Goal: Task Accomplishment & Management: Manage account settings

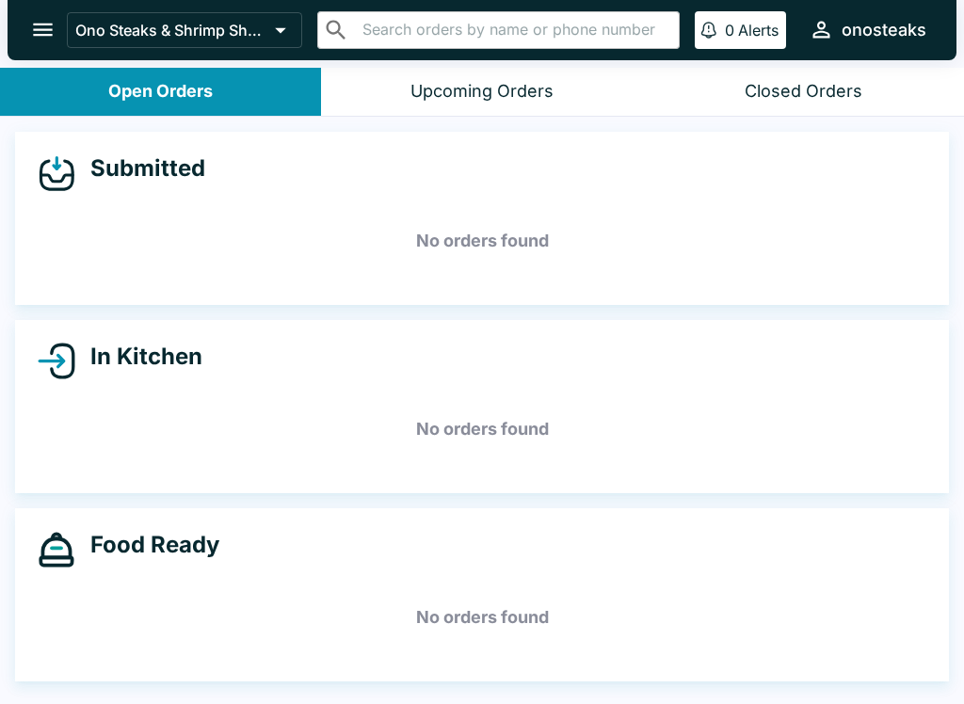
click at [543, 87] on div "Upcoming Orders" at bounding box center [481, 92] width 143 height 22
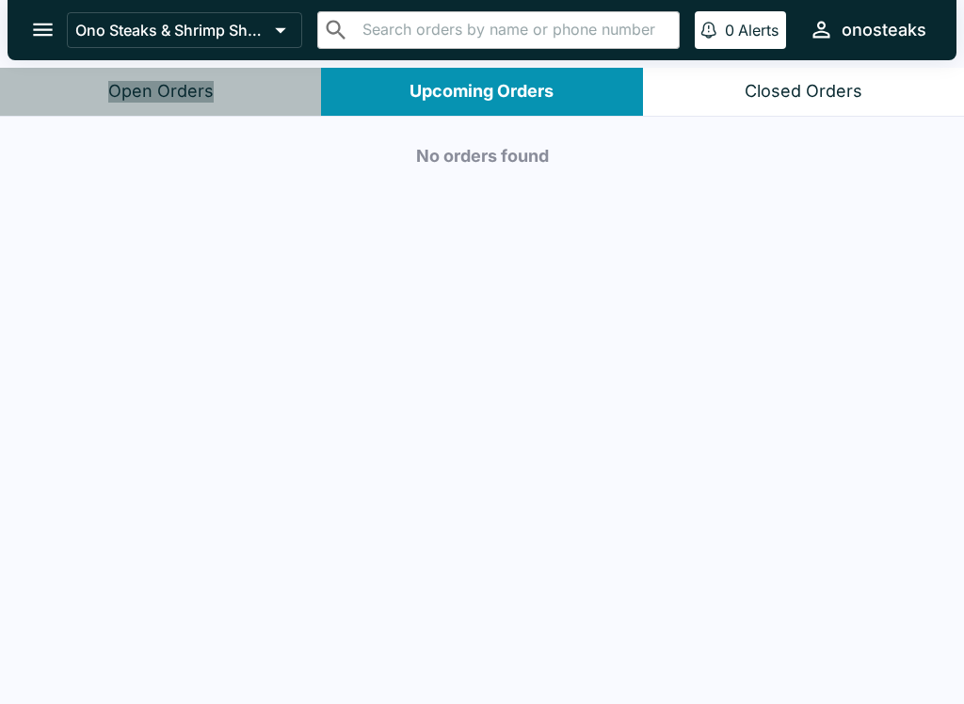
click at [217, 90] on button "Open Orders" at bounding box center [160, 92] width 321 height 48
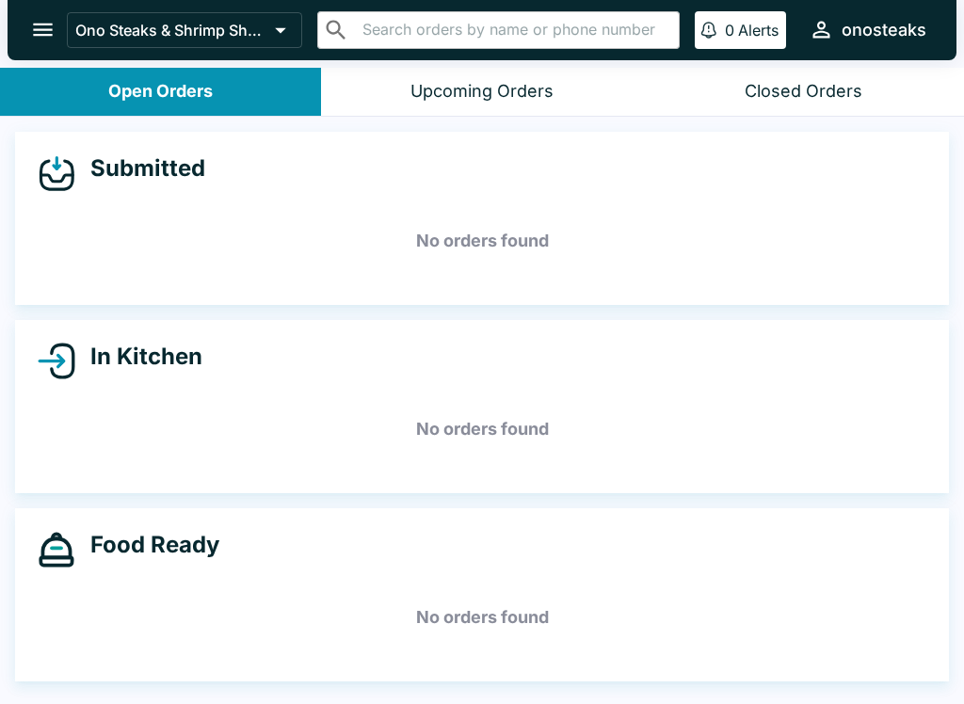
scroll to position [3, 0]
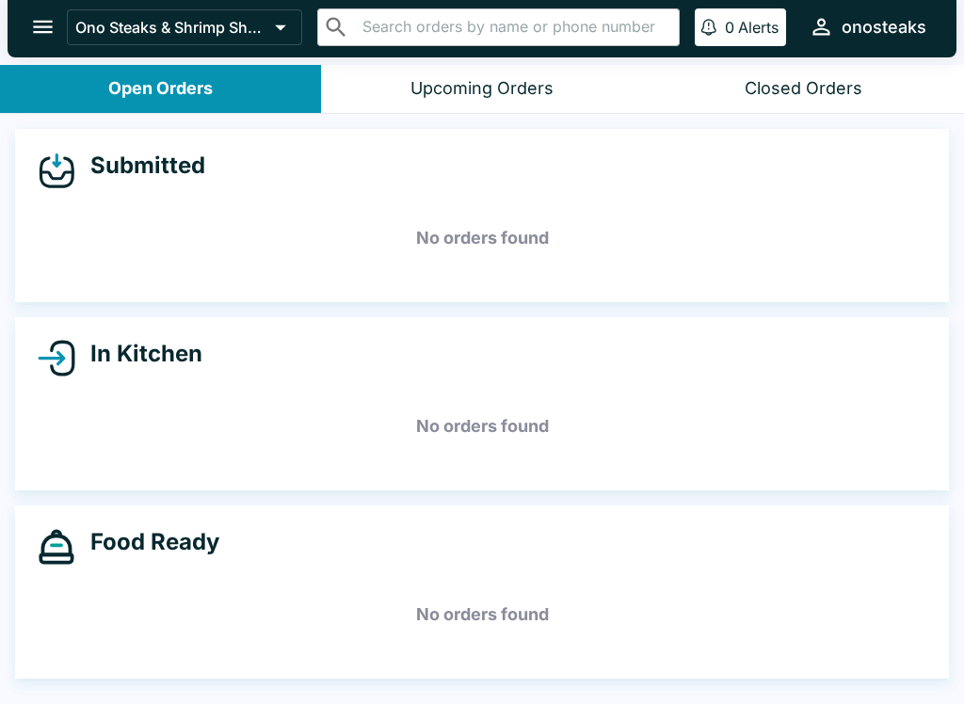
click at [36, 23] on icon "open drawer" at bounding box center [43, 27] width 20 height 13
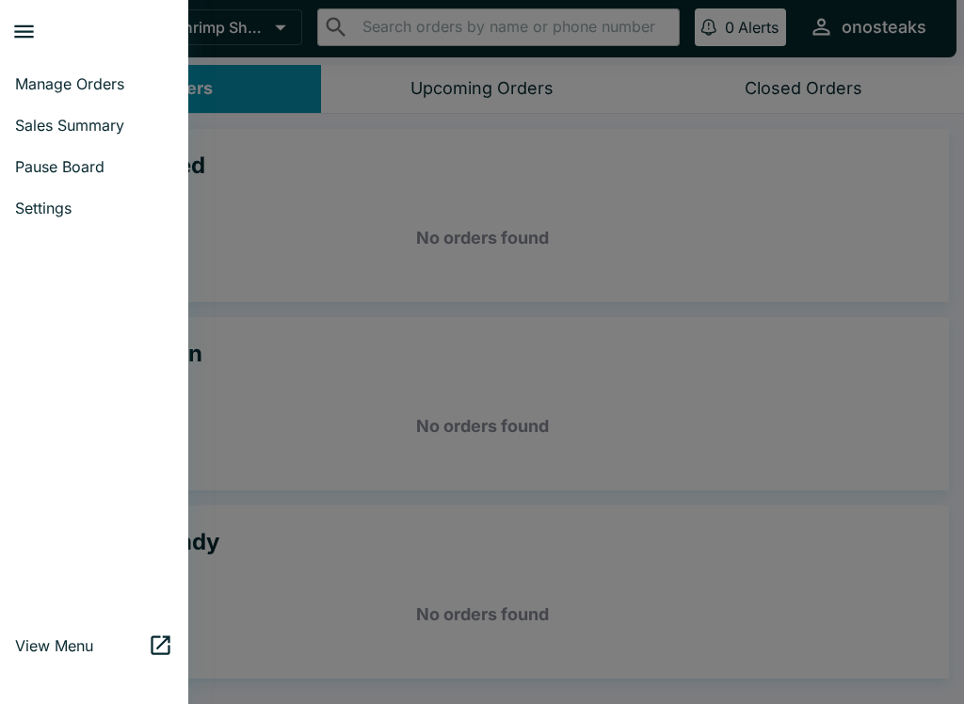
click at [322, 229] on div at bounding box center [482, 352] width 964 height 704
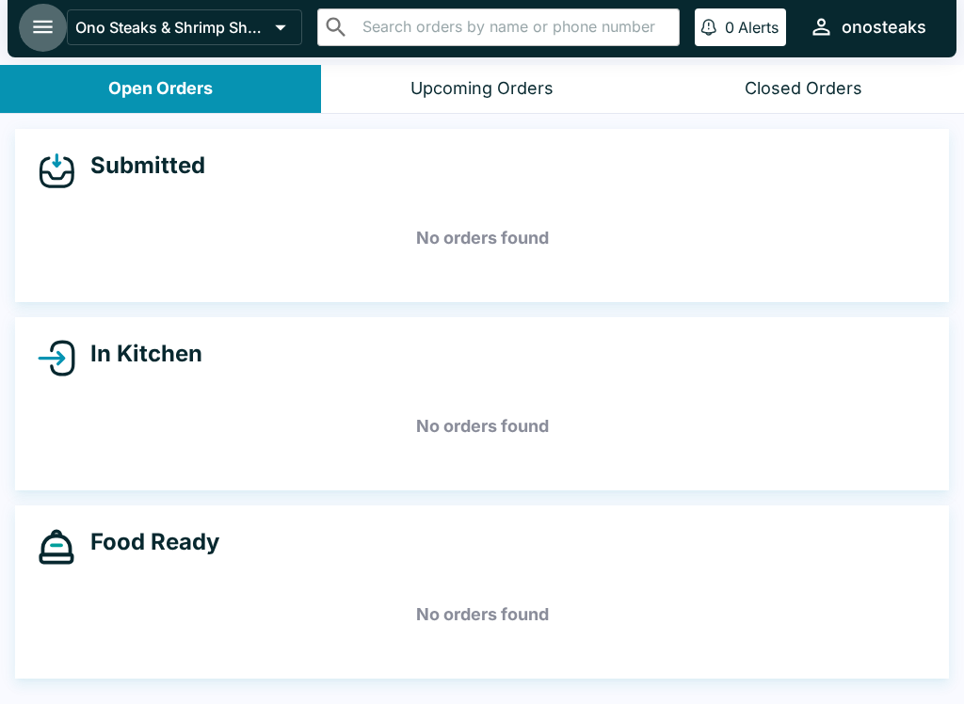
click at [33, 27] on icon "open drawer" at bounding box center [42, 26] width 25 height 25
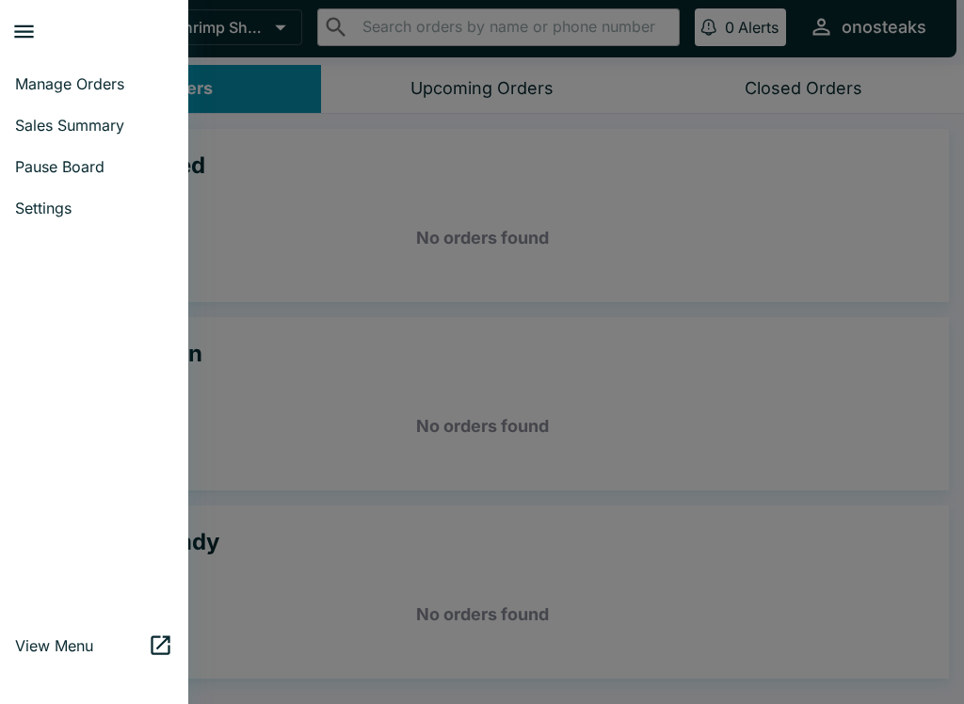
click at [95, 167] on span "Pause Board" at bounding box center [94, 166] width 158 height 19
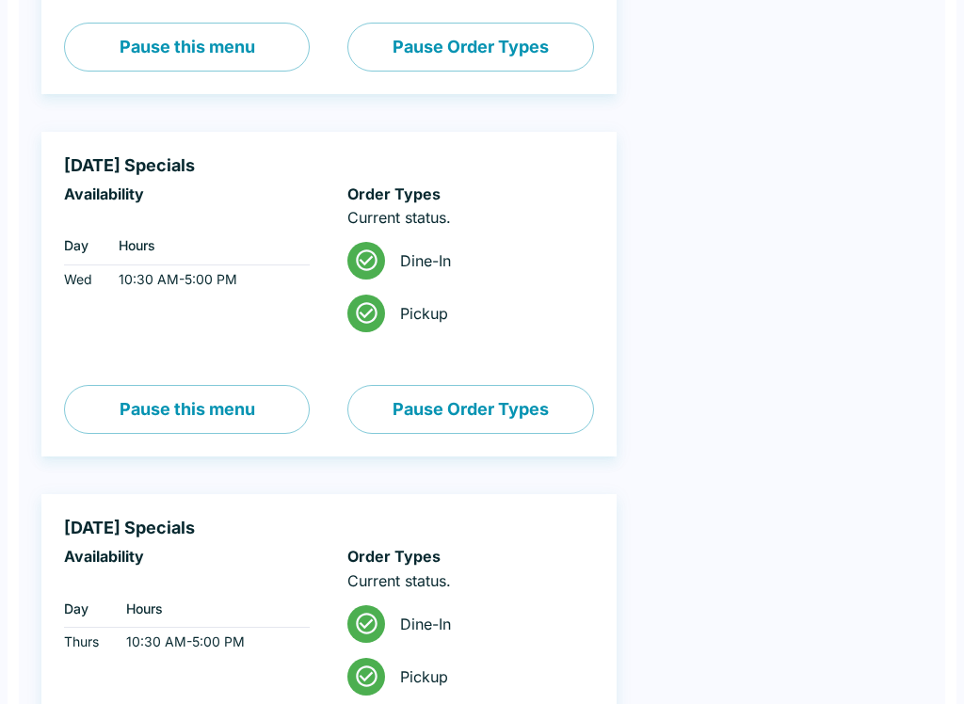
scroll to position [417, 0]
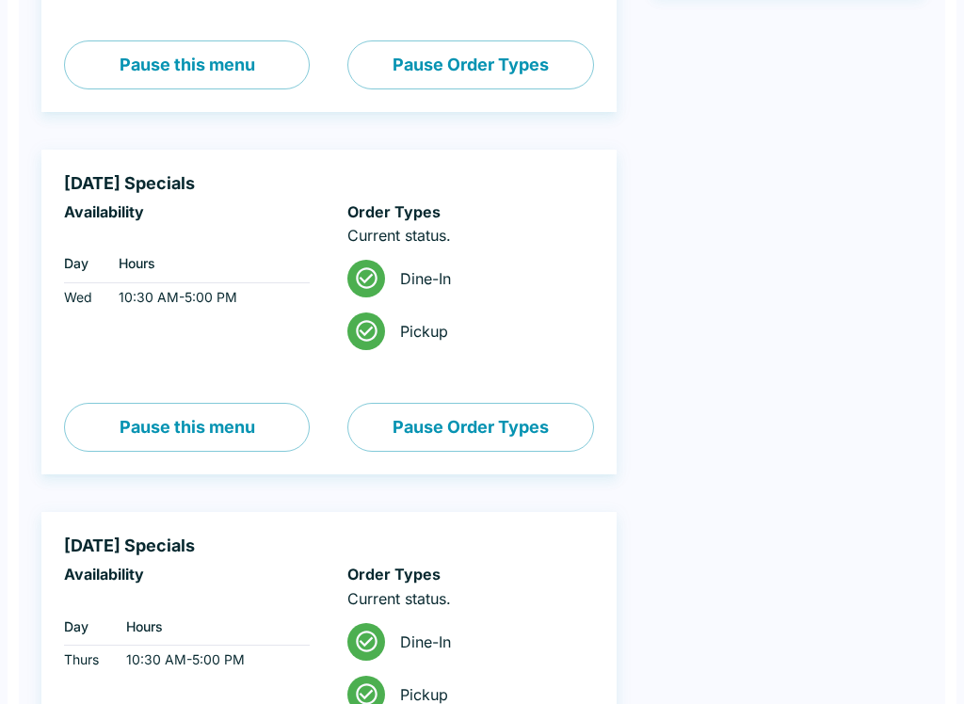
click at [526, 427] on button "Pause Order Types" at bounding box center [470, 427] width 246 height 49
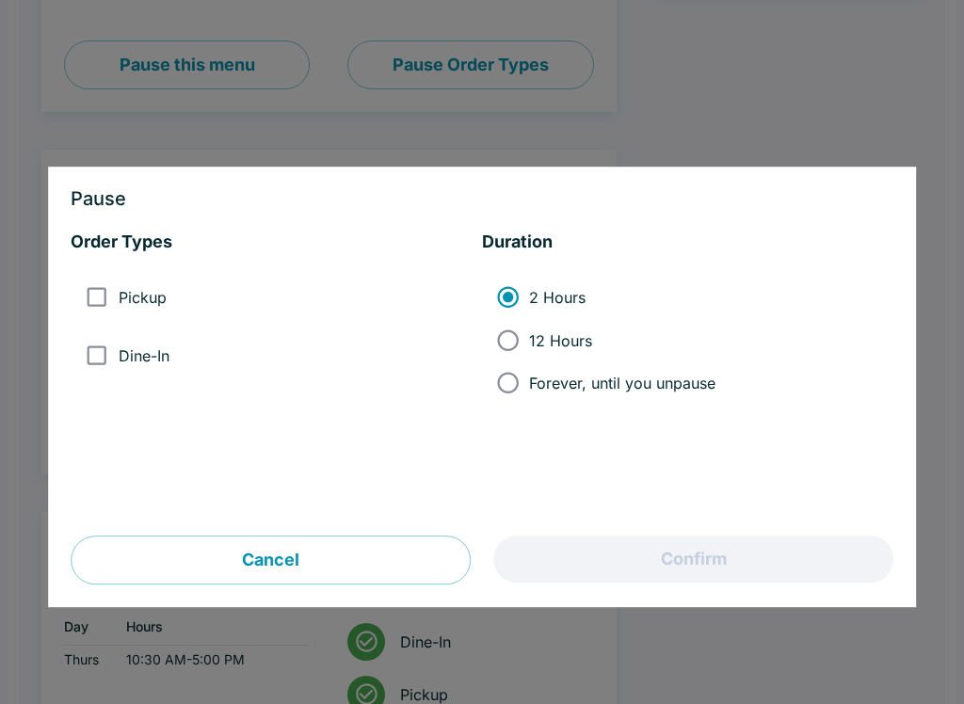
click at [834, 80] on div at bounding box center [482, 352] width 964 height 704
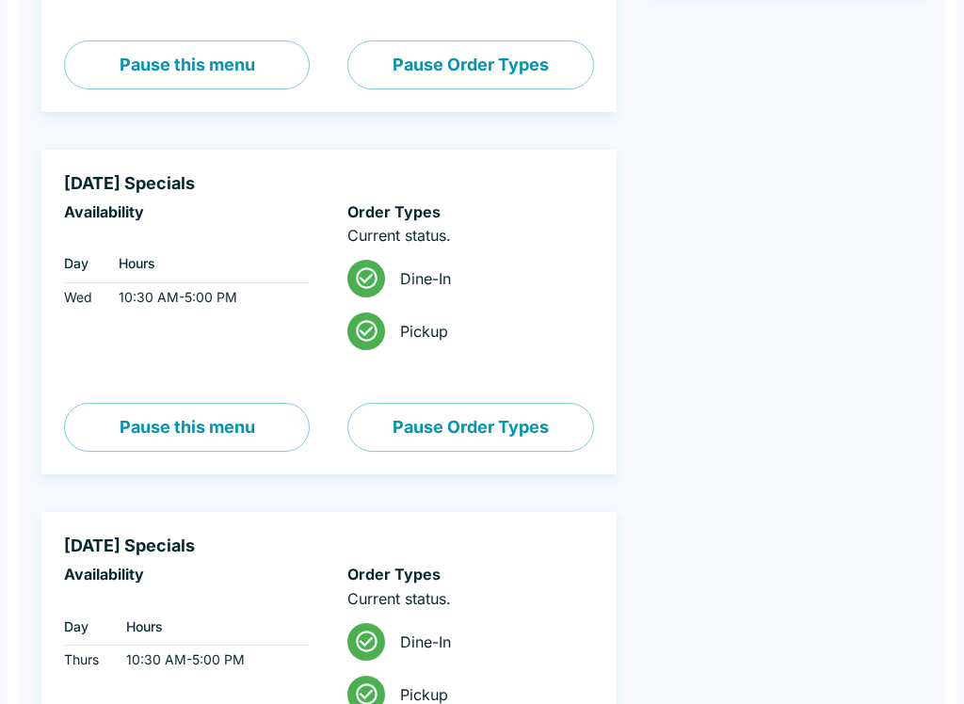
click at [246, 424] on button "Pause this menu" at bounding box center [187, 427] width 246 height 49
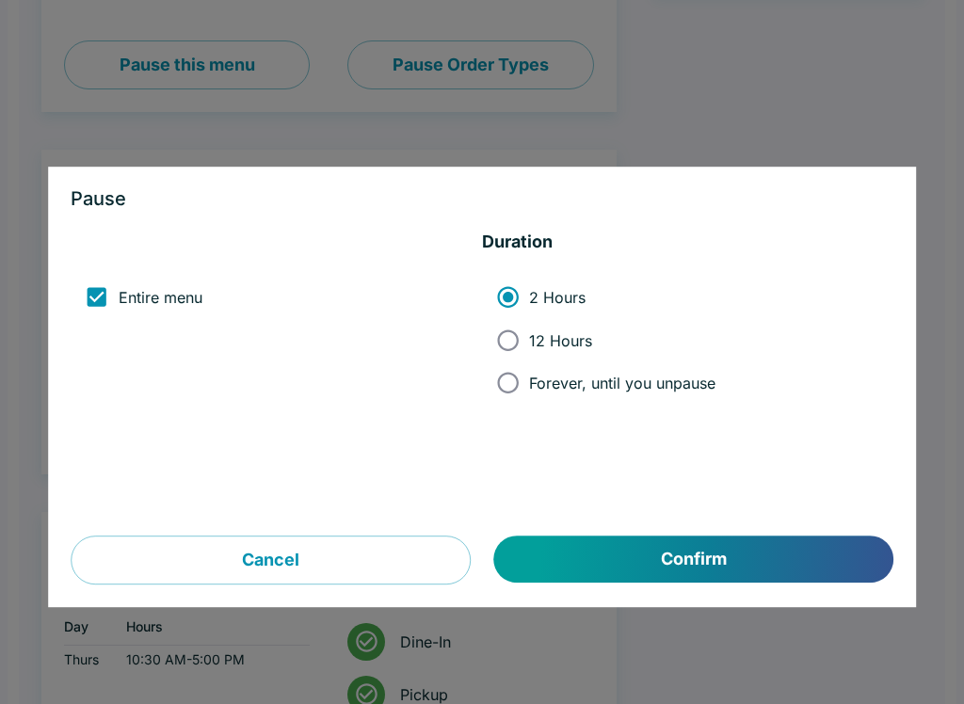
click at [883, 72] on div at bounding box center [482, 352] width 964 height 704
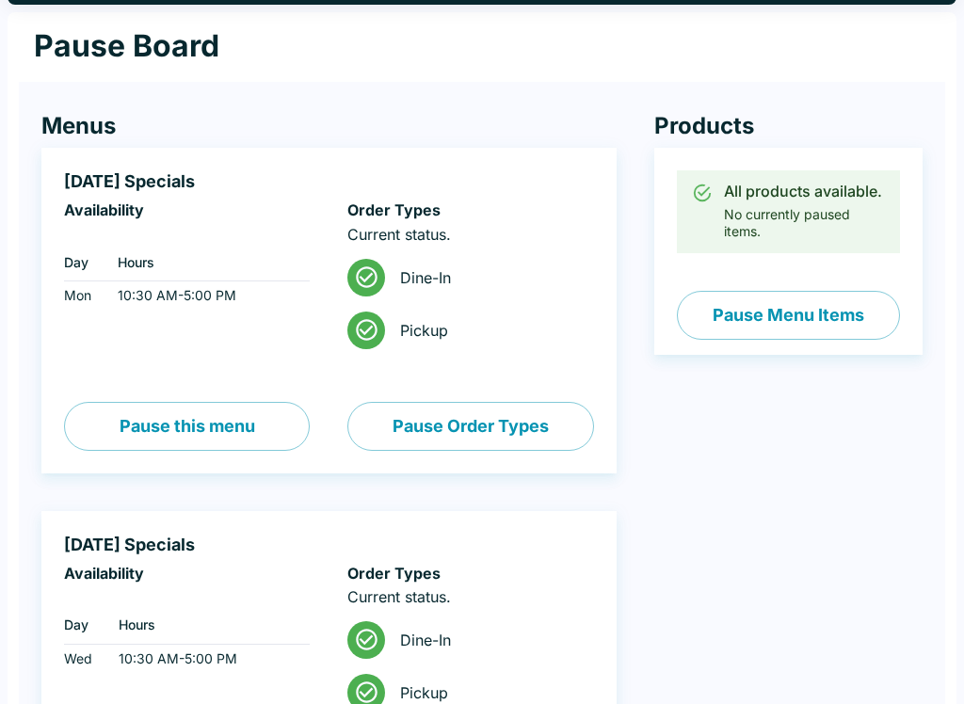
scroll to position [53, 0]
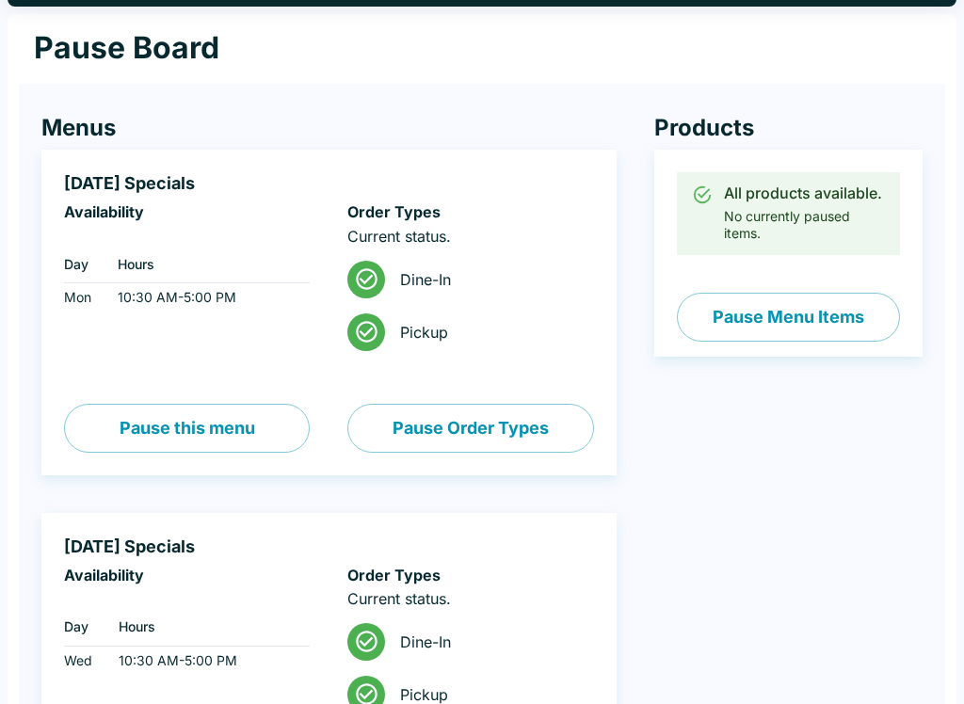
click at [816, 312] on button "Pause Menu Items" at bounding box center [788, 318] width 223 height 49
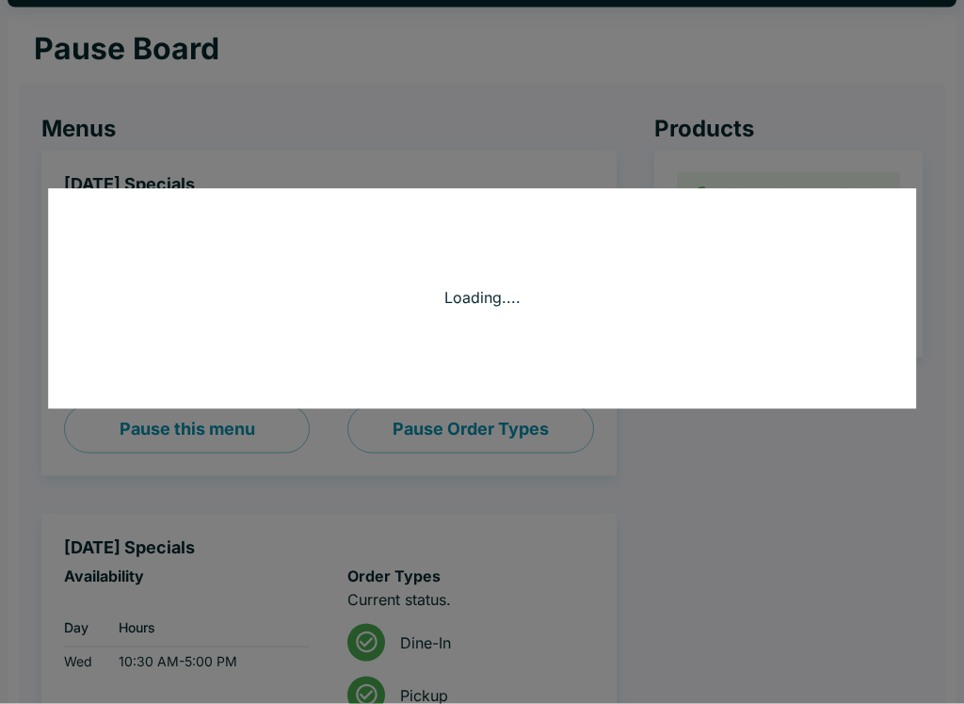
scroll to position [54, 0]
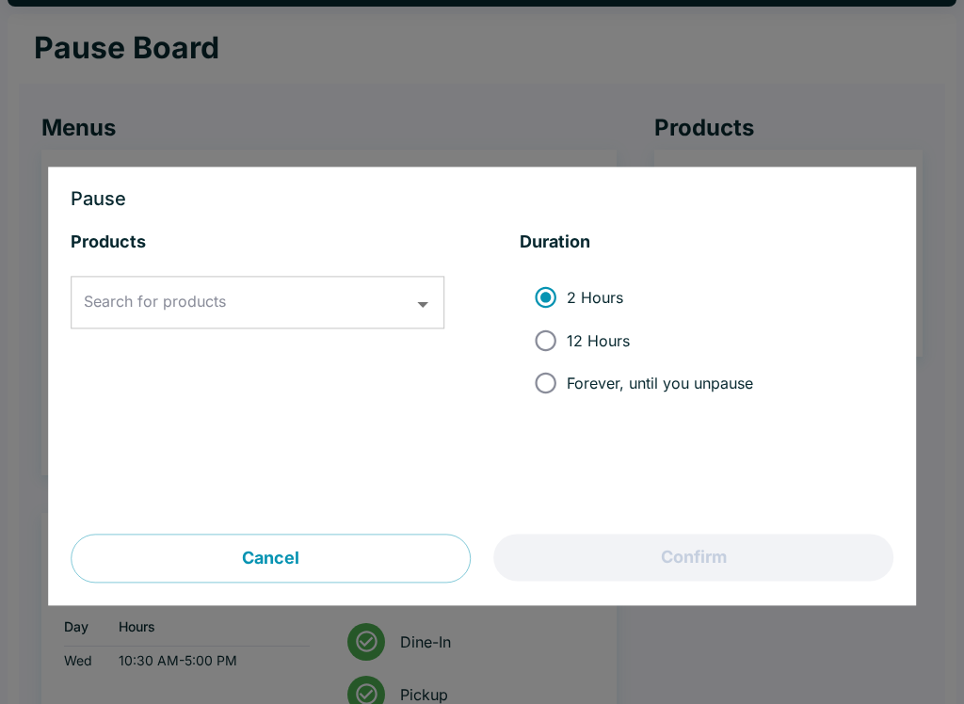
click at [431, 301] on icon "Open" at bounding box center [422, 304] width 25 height 25
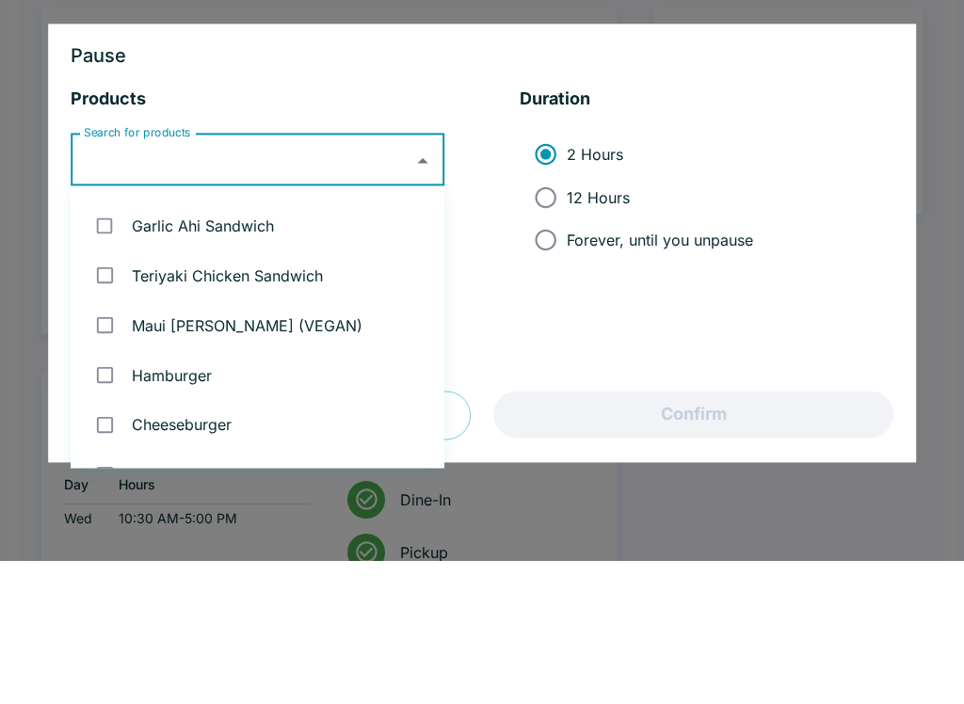
scroll to position [1455, 0]
click at [260, 285] on input "Search for products" at bounding box center [243, 303] width 328 height 36
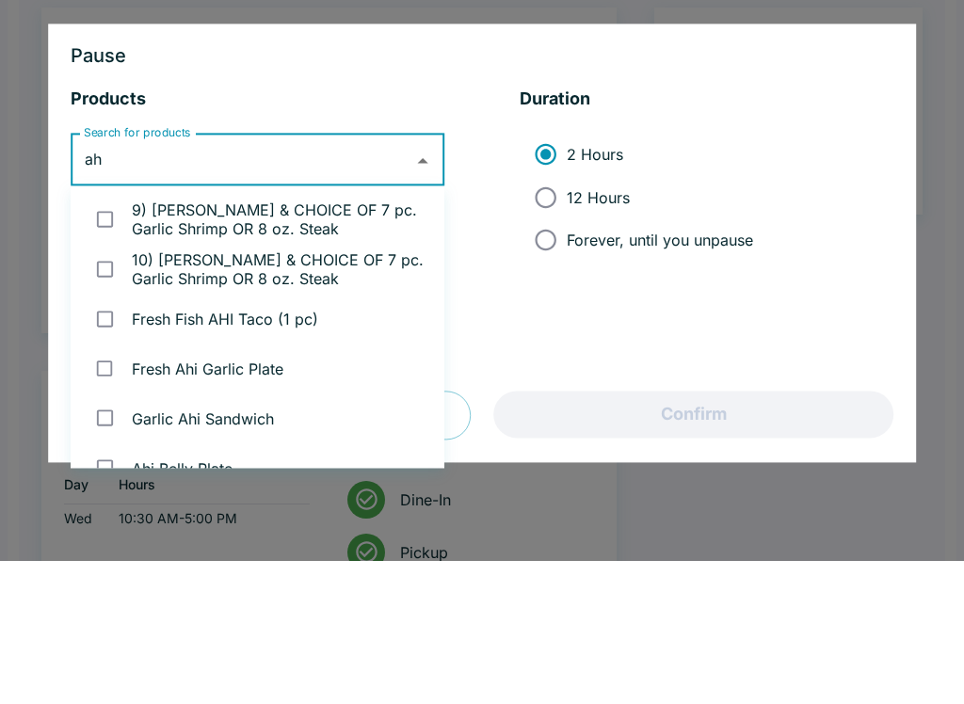
type input "ahi"
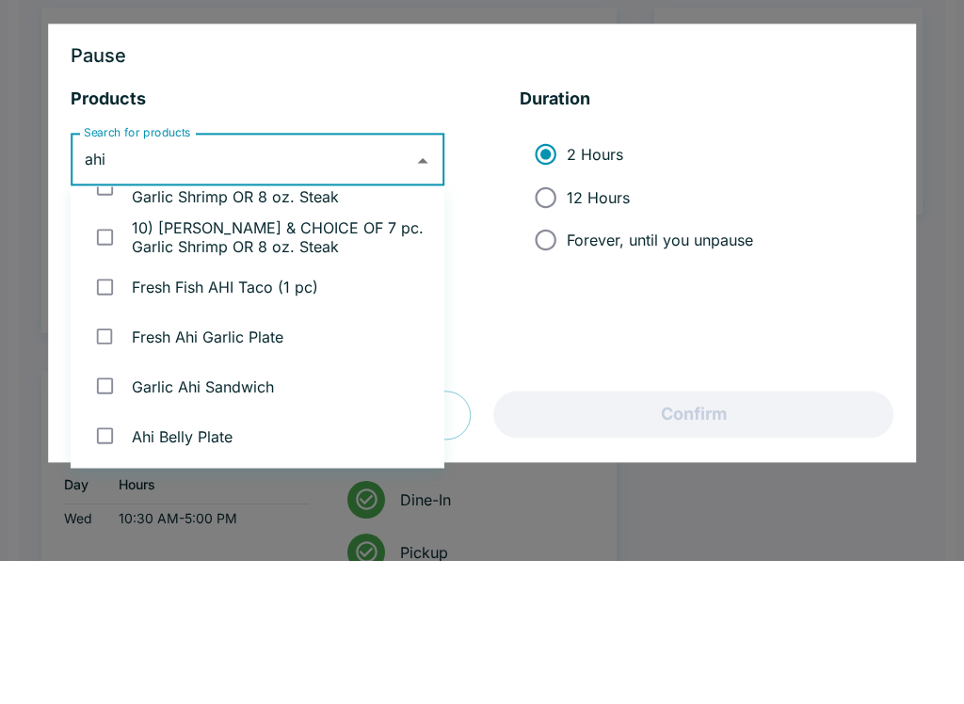
click at [319, 405] on li "Fresh Fish AHI Taco (1 pc)" at bounding box center [258, 430] width 374 height 50
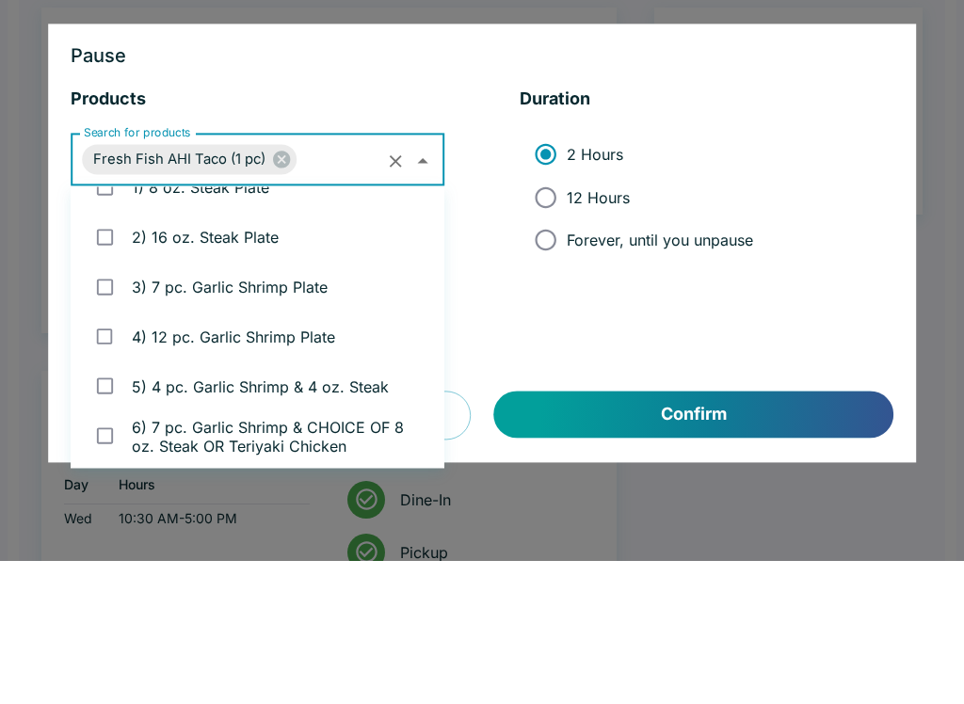
scroll to position [341, 0]
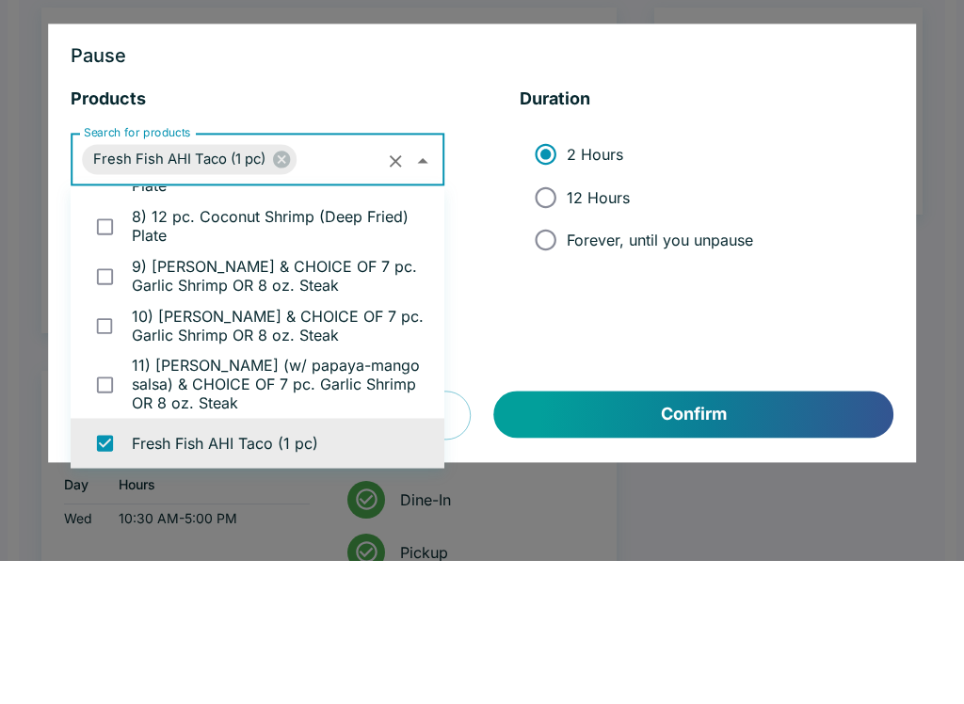
click at [397, 294] on icon "Clear" at bounding box center [396, 305] width 22 height 22
checkbox input "false"
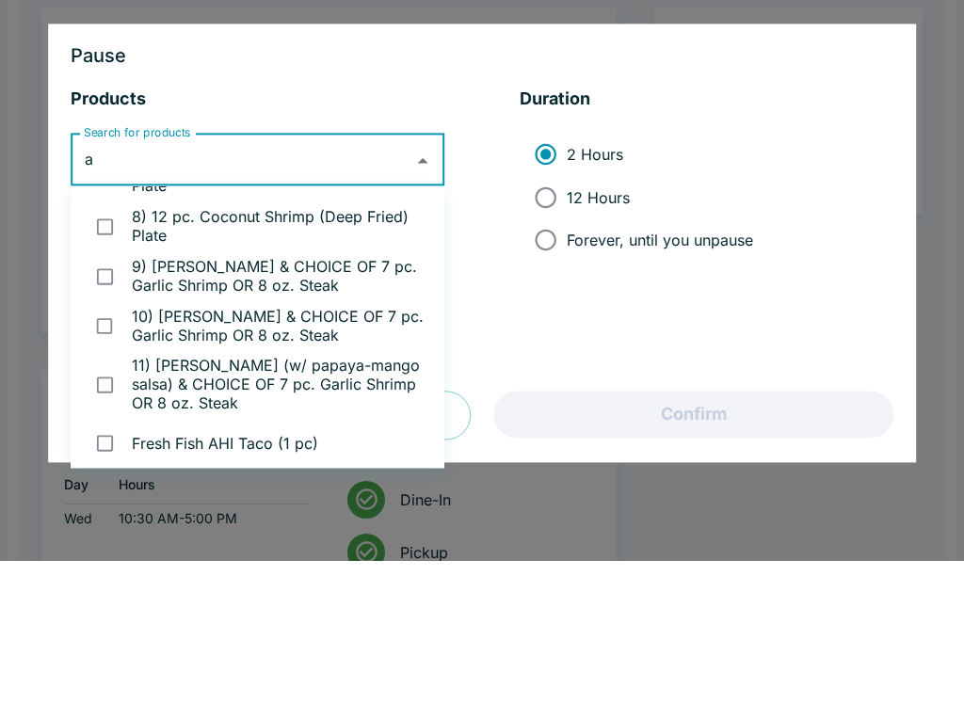
scroll to position [0, 0]
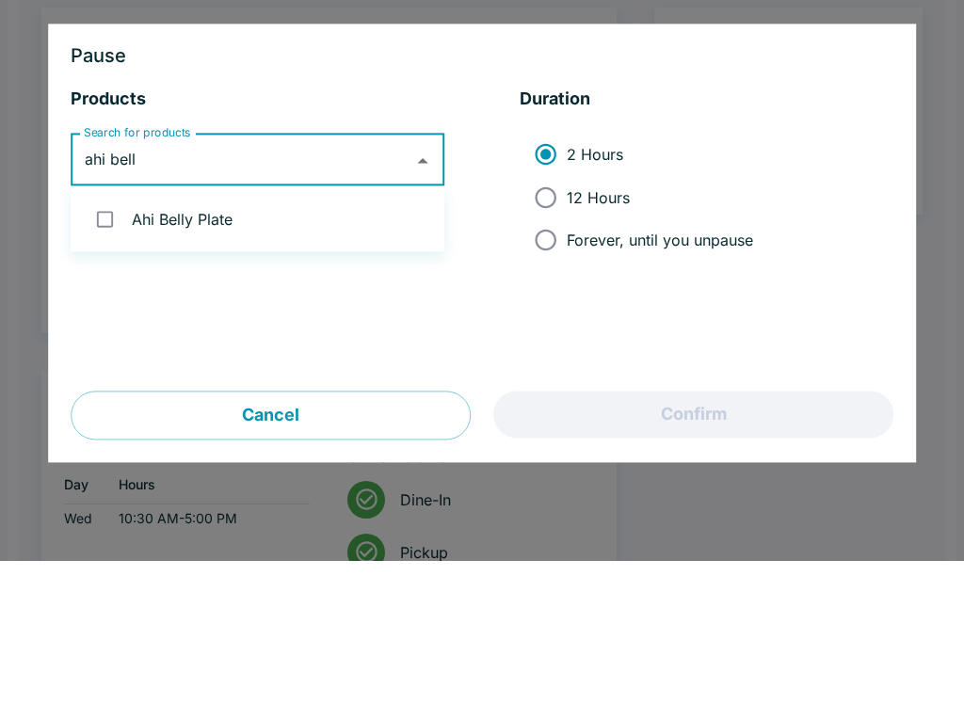
type input "ahi belly"
click at [104, 343] on input "checkbox" at bounding box center [105, 362] width 39 height 39
checkbox input "true"
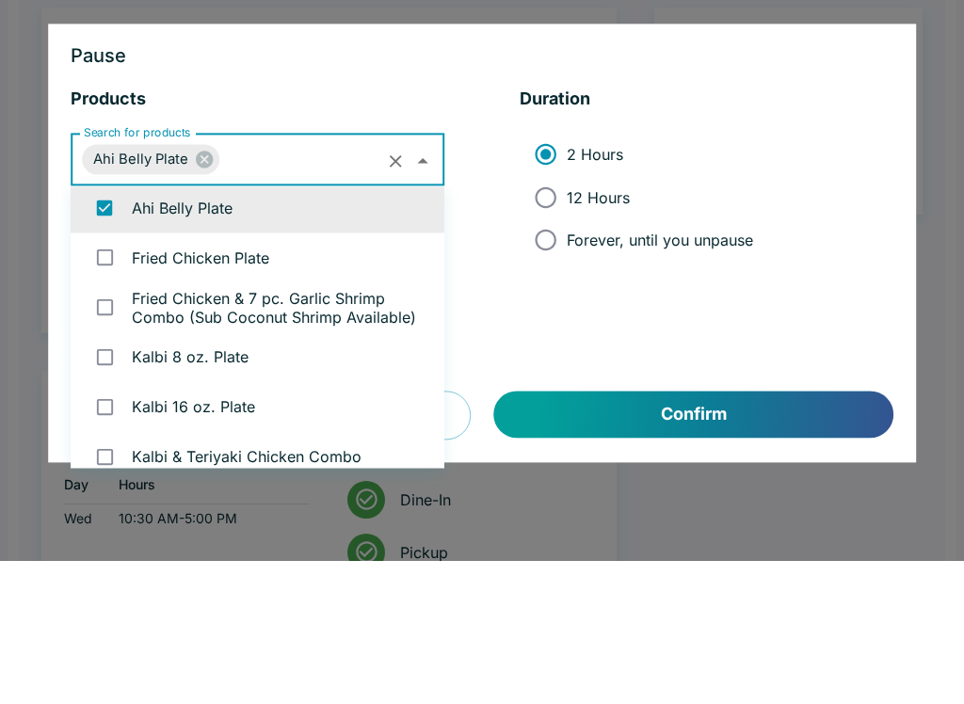
scroll to position [1820, 0]
click at [839, 269] on li "2 Hours 12 Hours Forever, until you unpause" at bounding box center [706, 340] width 374 height 143
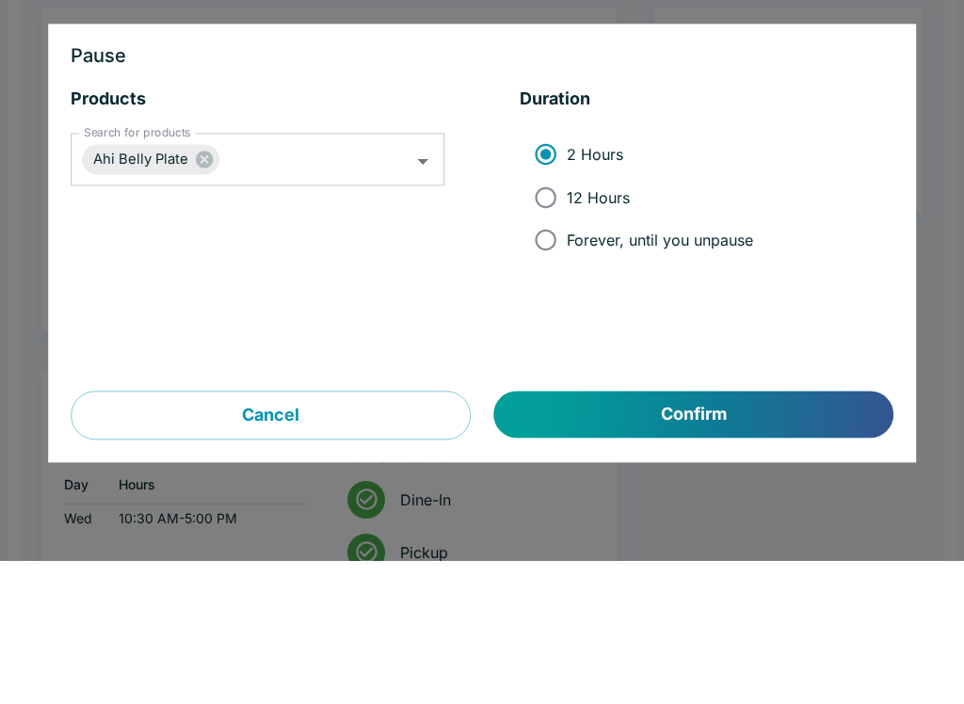
scroll to position [197, 0]
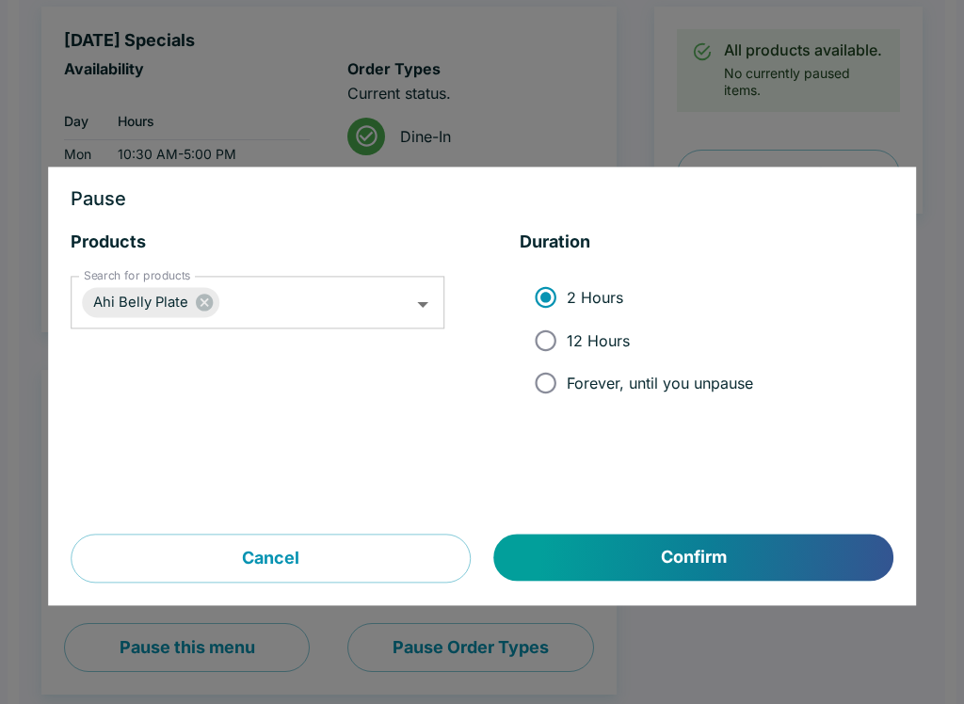
click at [338, 567] on button "Cancel" at bounding box center [271, 558] width 400 height 49
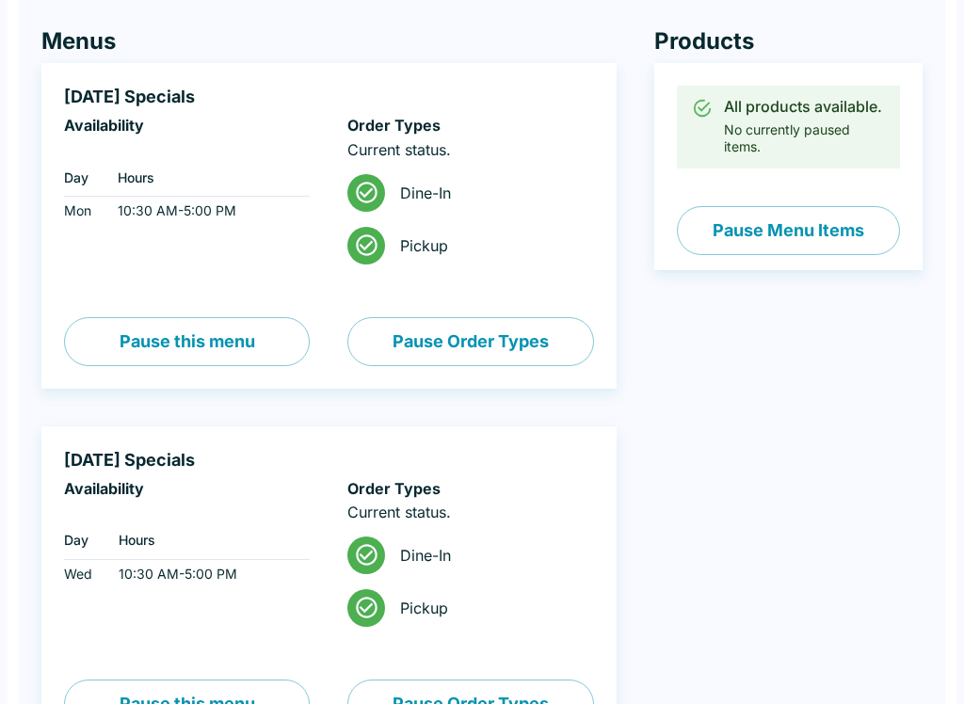
scroll to position [0, 0]
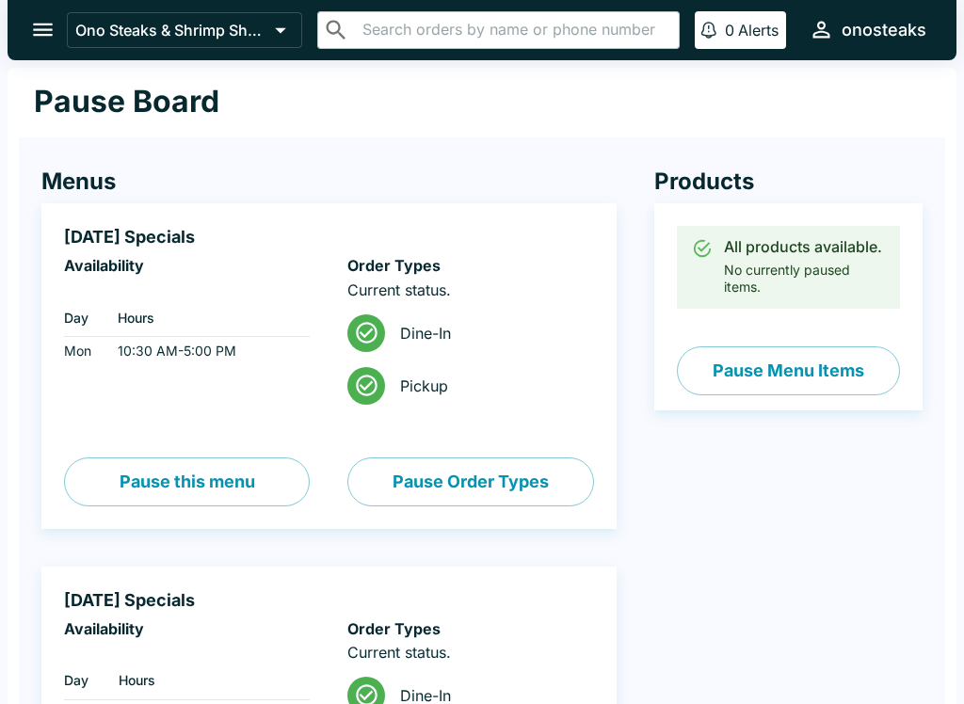
click at [51, 31] on icon "open drawer" at bounding box center [43, 30] width 20 height 13
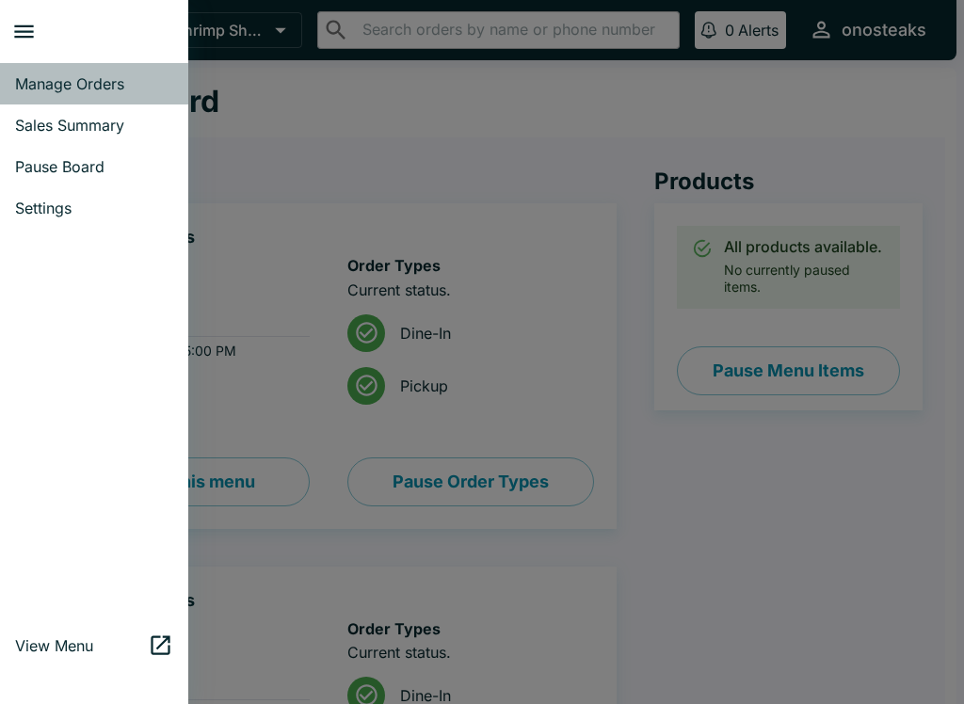
click at [113, 80] on span "Manage Orders" at bounding box center [94, 83] width 158 height 19
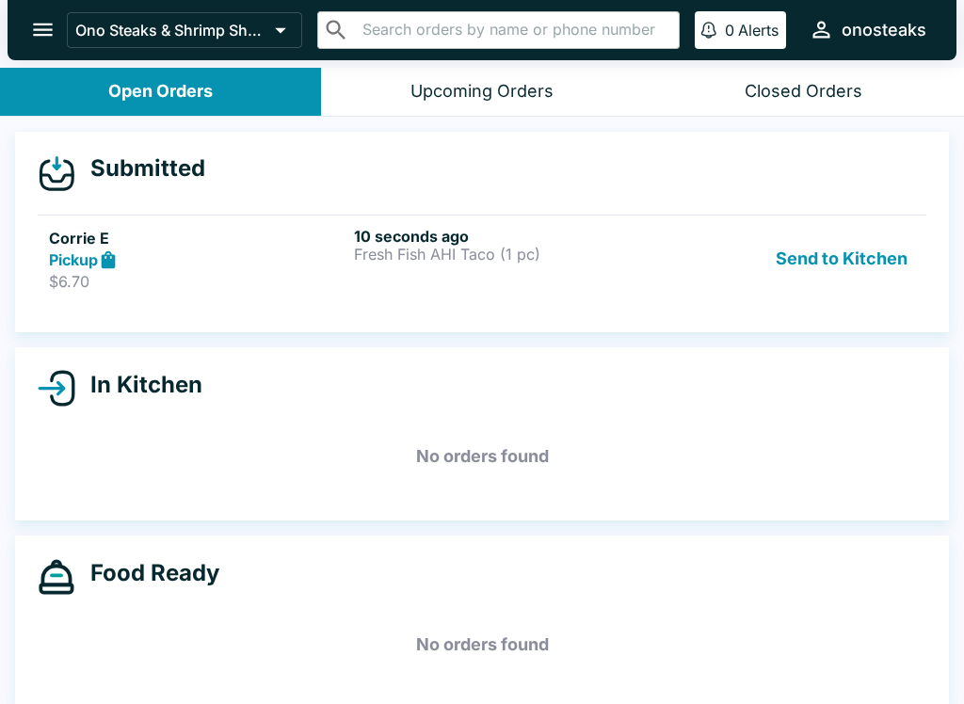
click at [487, 252] on p "Fresh Fish AHI Taco (1 pc)" at bounding box center [502, 254] width 297 height 17
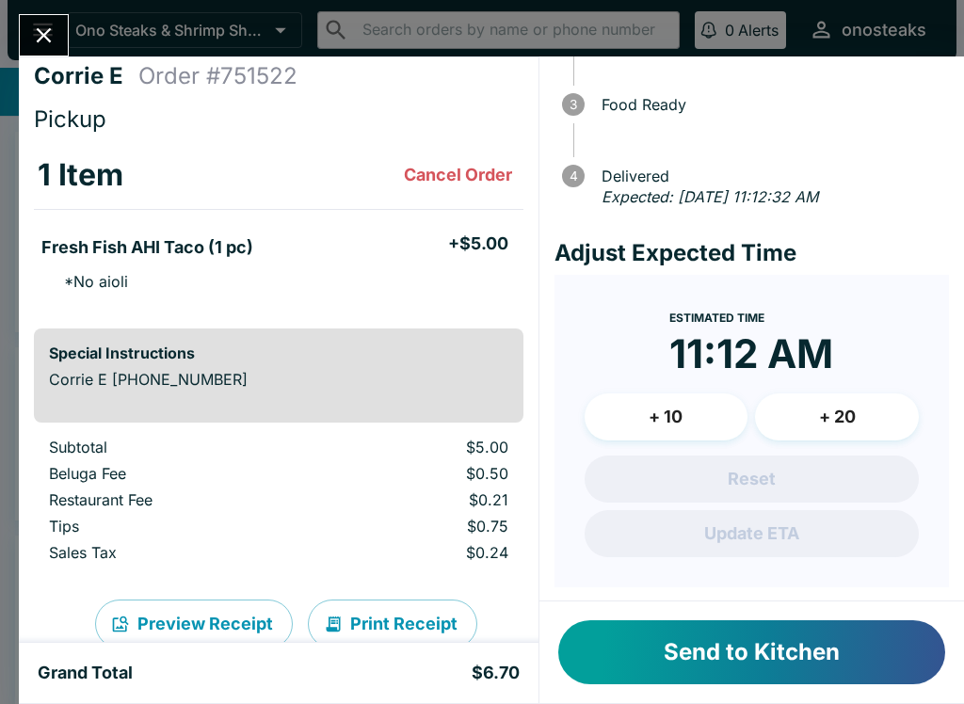
scroll to position [163, 0]
click at [844, 331] on div "Estimated Time 11:12 AM + 10 + 20" at bounding box center [751, 381] width 334 height 151
click at [811, 330] on time "11:12 AM" at bounding box center [751, 354] width 164 height 49
click at [782, 466] on div "Reset Update ETA" at bounding box center [751, 507] width 334 height 102
click at [706, 423] on button "+ 10" at bounding box center [666, 417] width 164 height 47
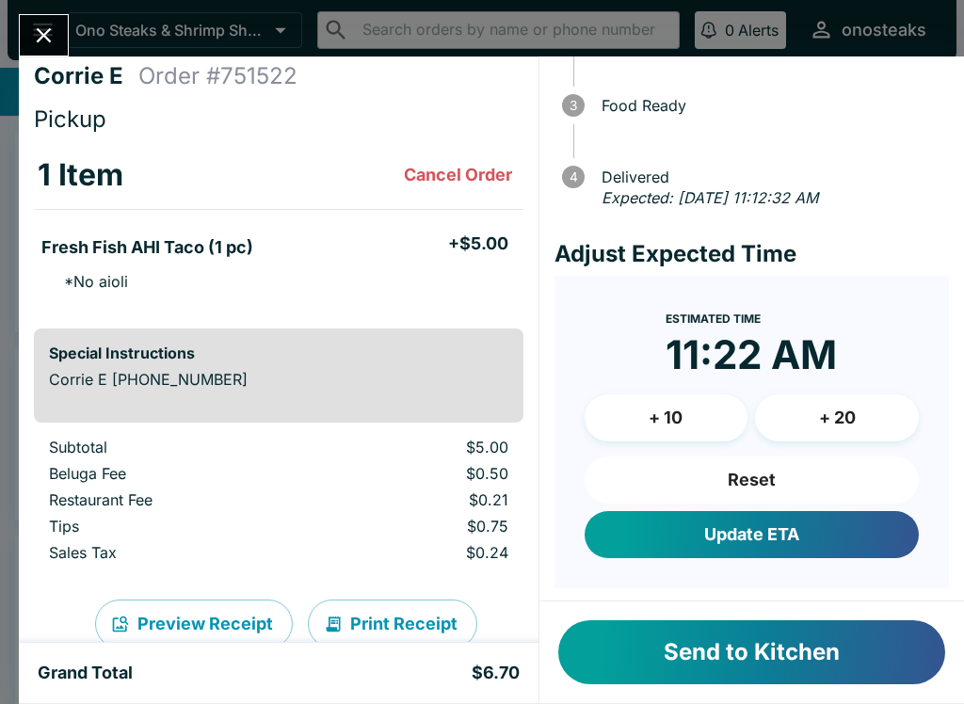
click at [803, 536] on button "Update ETA" at bounding box center [751, 534] width 334 height 47
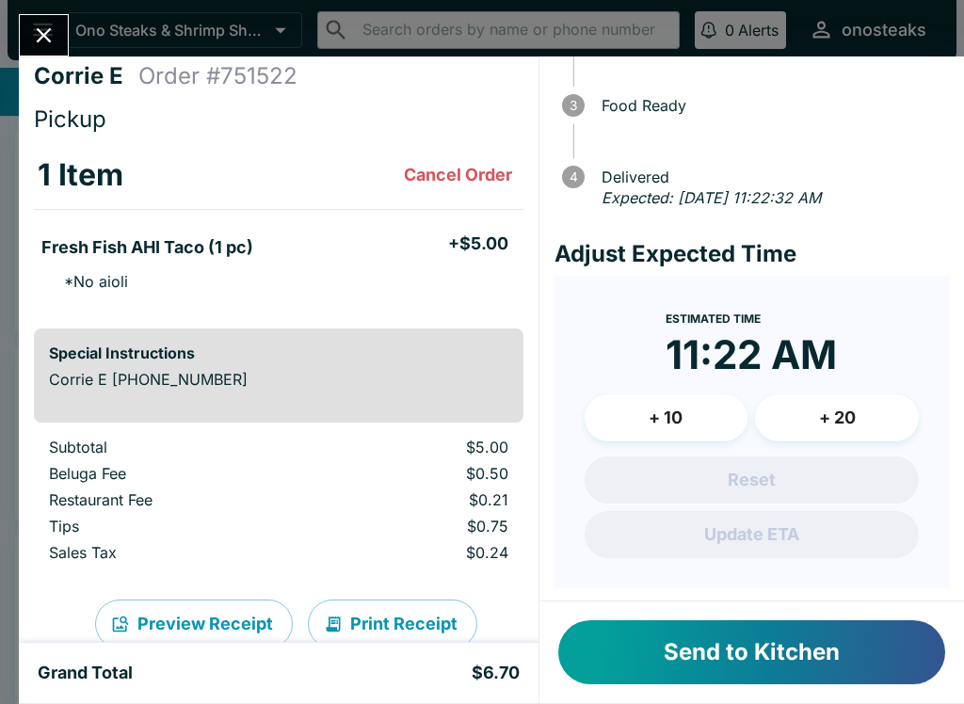
click at [844, 532] on div "Reset Update ETA" at bounding box center [751, 507] width 334 height 102
click at [850, 470] on div "Reset Update ETA" at bounding box center [751, 507] width 334 height 102
click at [688, 338] on time "11:22 AM" at bounding box center [750, 354] width 171 height 49
click at [773, 345] on time "11:22 AM" at bounding box center [750, 354] width 171 height 49
click at [654, 410] on button "+ 10" at bounding box center [666, 417] width 164 height 47
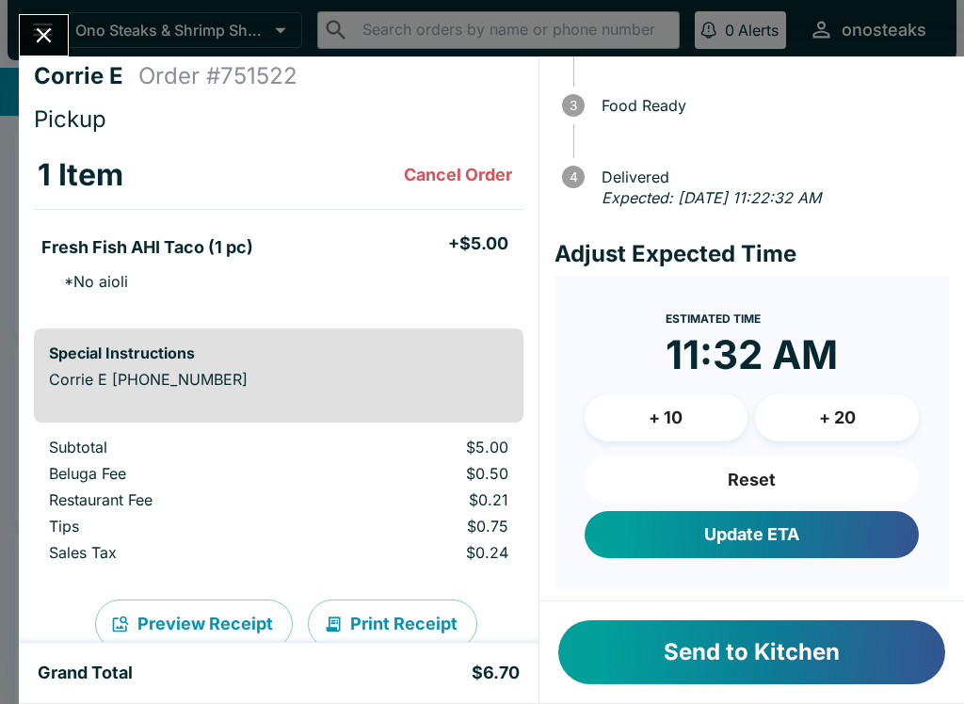
click at [736, 471] on button "Reset" at bounding box center [751, 479] width 334 height 47
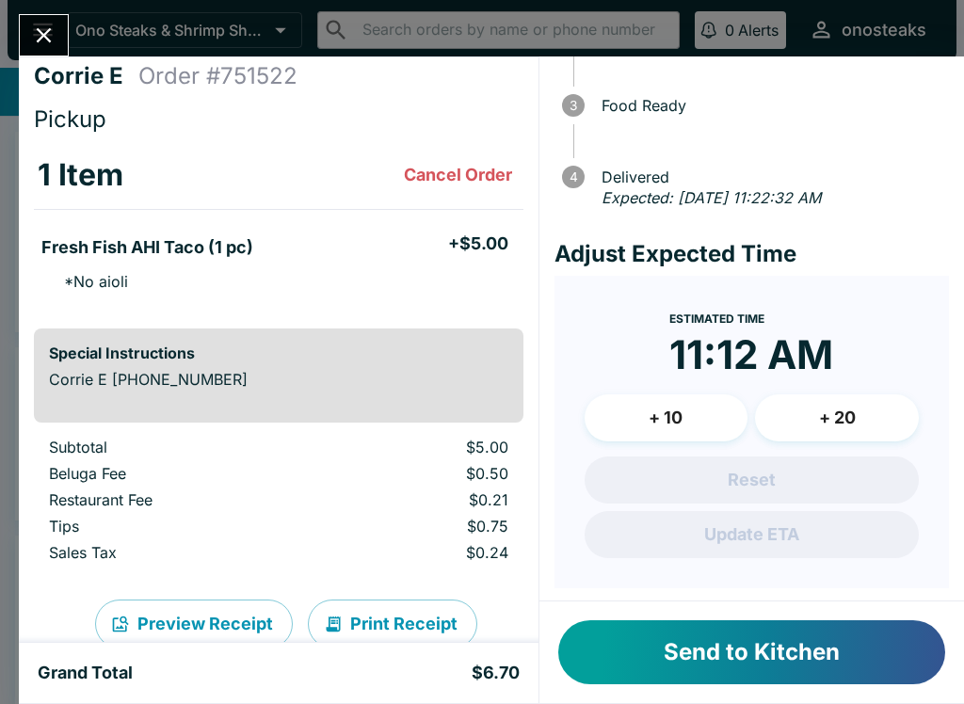
click at [765, 659] on button "Send to Kitchen" at bounding box center [751, 652] width 387 height 64
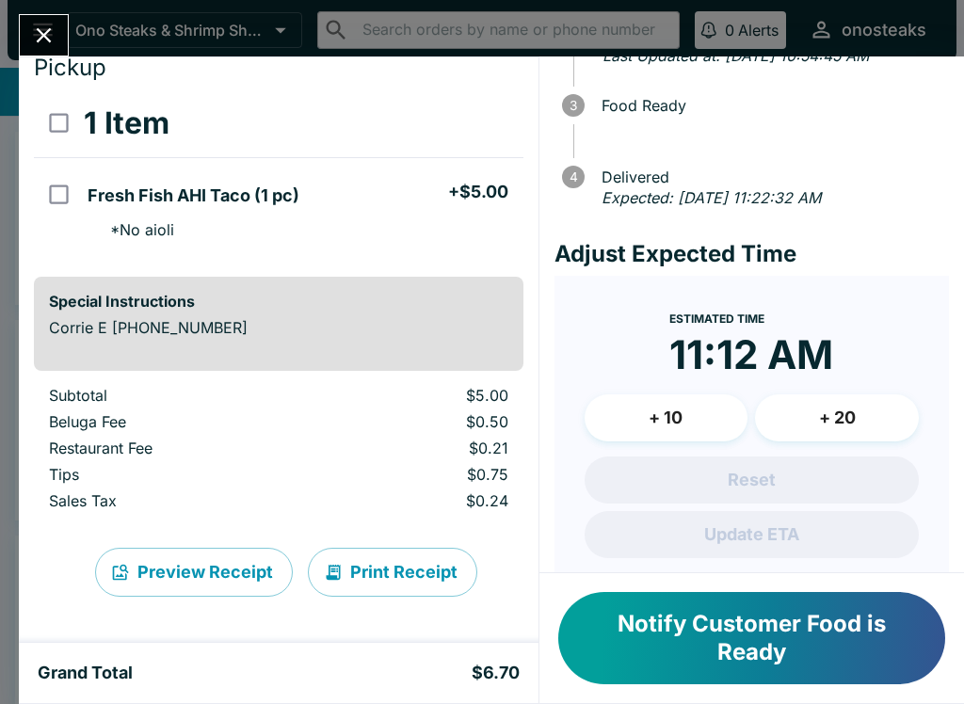
scroll to position [62, 0]
click at [226, 564] on button "Preview Receipt" at bounding box center [194, 572] width 198 height 49
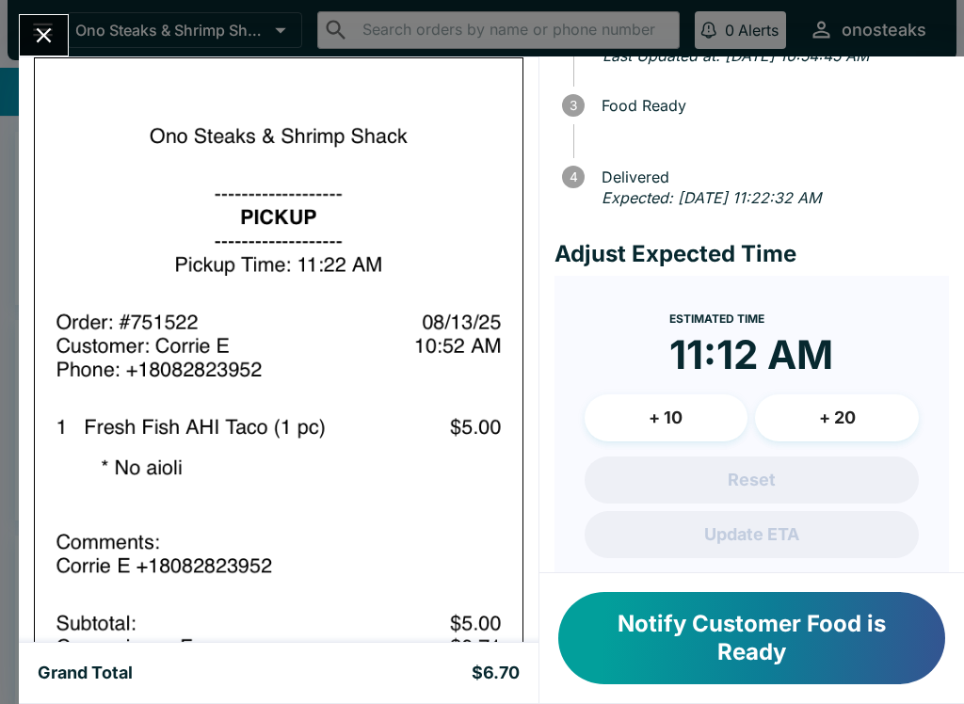
click at [596, 353] on div "Estimated Time 11:12 AM + 10 + 20" at bounding box center [751, 381] width 334 height 151
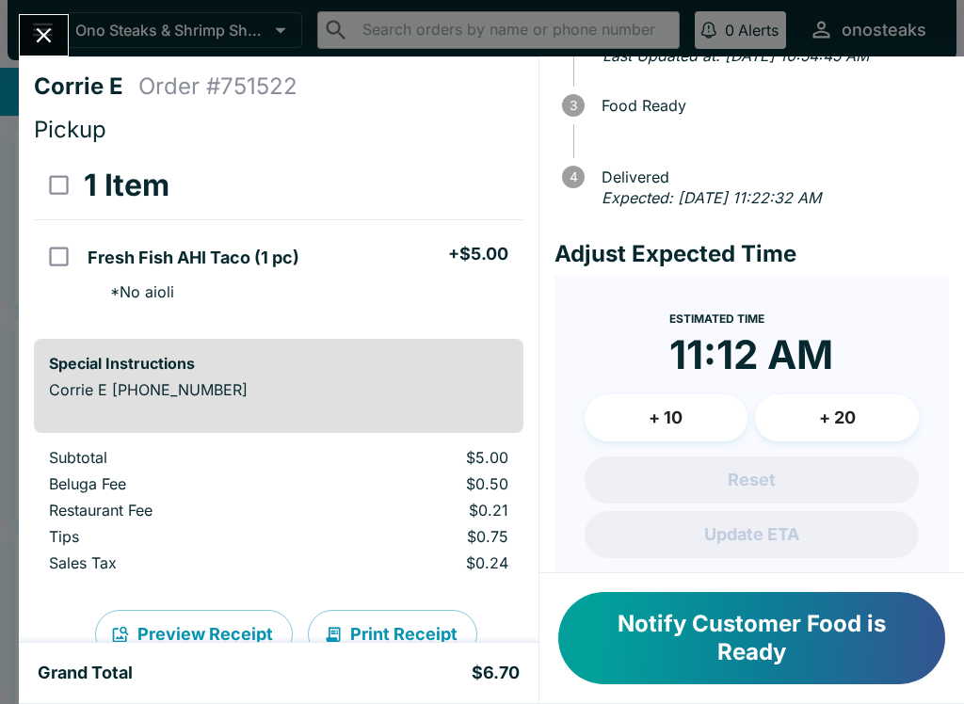
scroll to position [0, 0]
click at [63, 186] on input "select all" at bounding box center [59, 185] width 42 height 42
checkbox input "true"
click at [350, 125] on h4 "Pickup" at bounding box center [278, 130] width 489 height 28
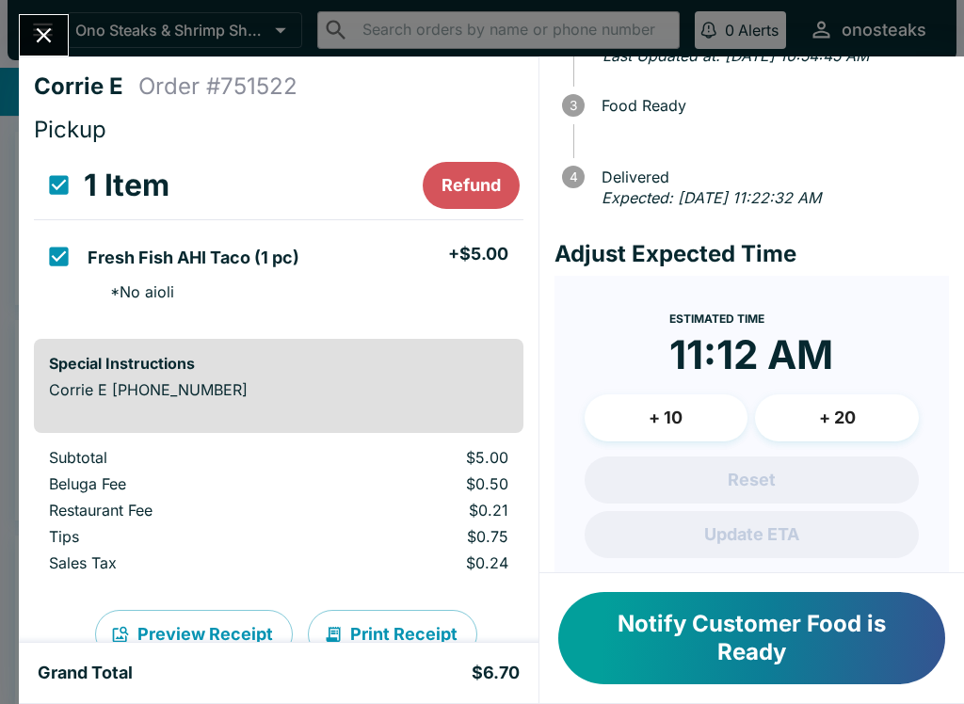
click at [46, 30] on icon "Close" at bounding box center [43, 35] width 25 height 25
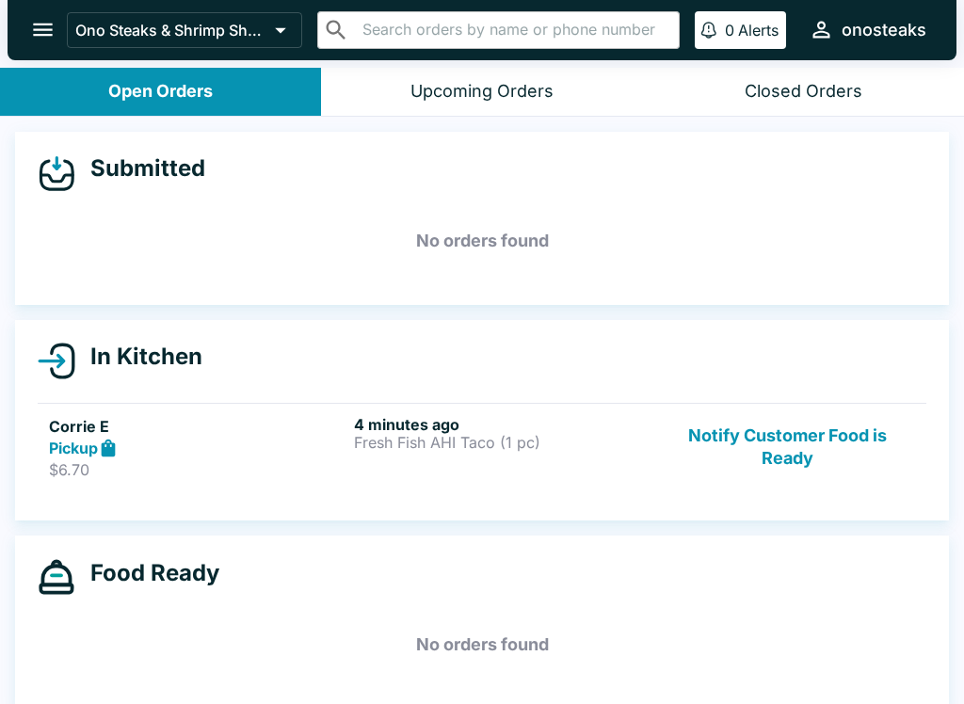
click at [42, 23] on icon "open drawer" at bounding box center [42, 29] width 25 height 25
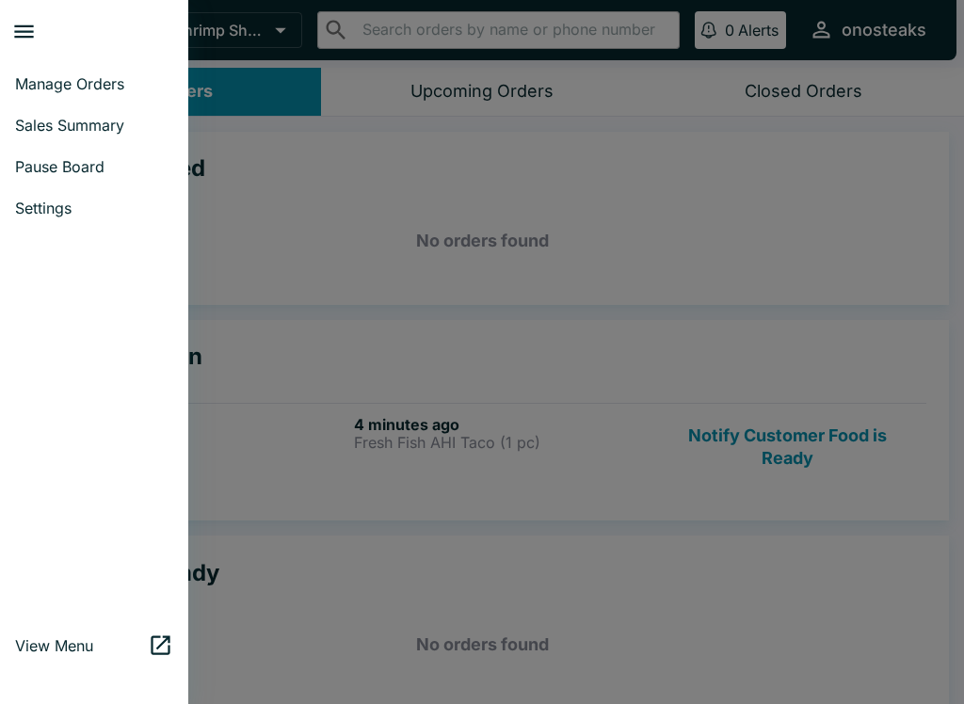
click at [63, 206] on span "Settings" at bounding box center [94, 208] width 158 height 19
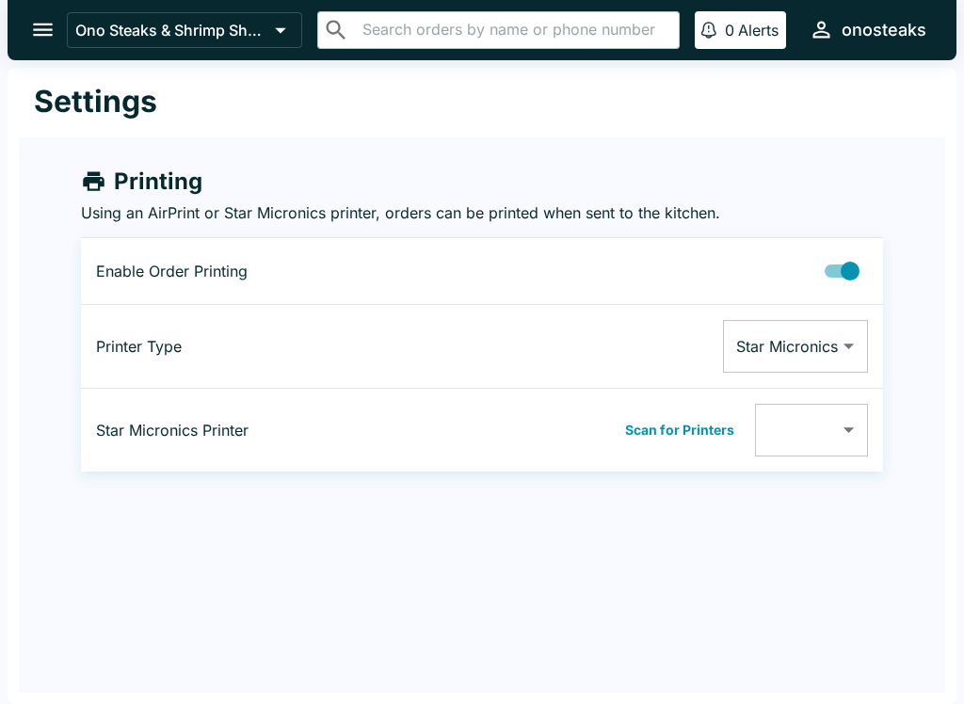
click at [850, 433] on body "Ono Steaks & Shrimp Shack ​ ​ 0 Alerts onosteaks Settings Printing Using an Air…" at bounding box center [482, 352] width 964 height 704
click at [644, 552] on div at bounding box center [482, 352] width 964 height 704
click at [841, 259] on input "Printing Enabled" at bounding box center [849, 271] width 107 height 36
click at [842, 265] on input "Printing Enabled" at bounding box center [830, 271] width 107 height 36
checkbox input "true"
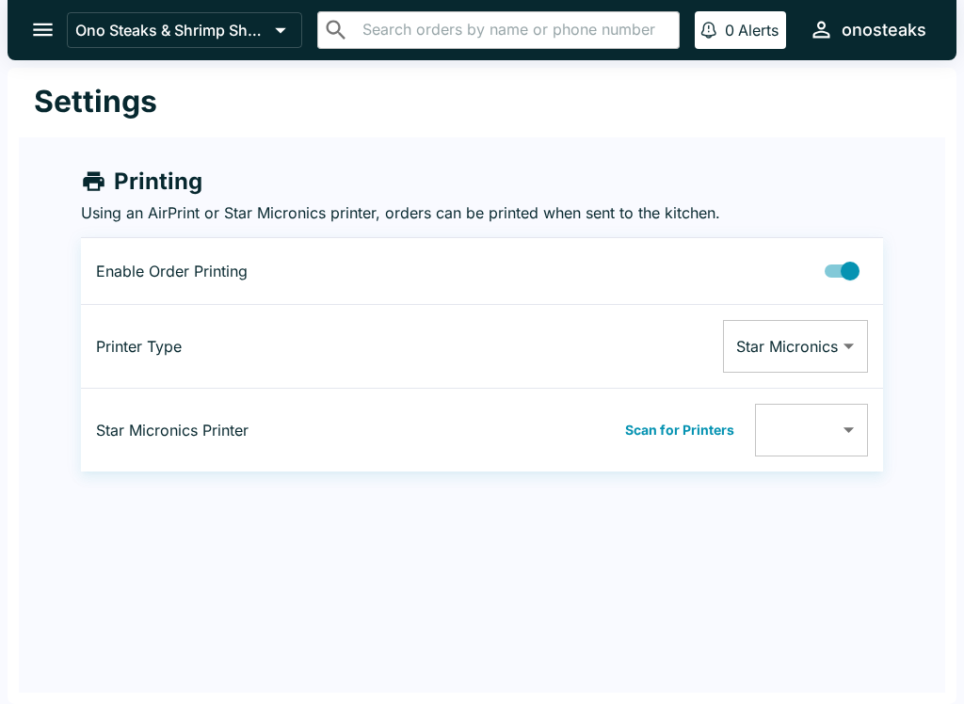
click at [853, 333] on body "Ono Steaks & Shrimp Shack ​ ​ 0 Alerts onosteaks Settings Printing Using an Air…" at bounding box center [482, 352] width 964 height 704
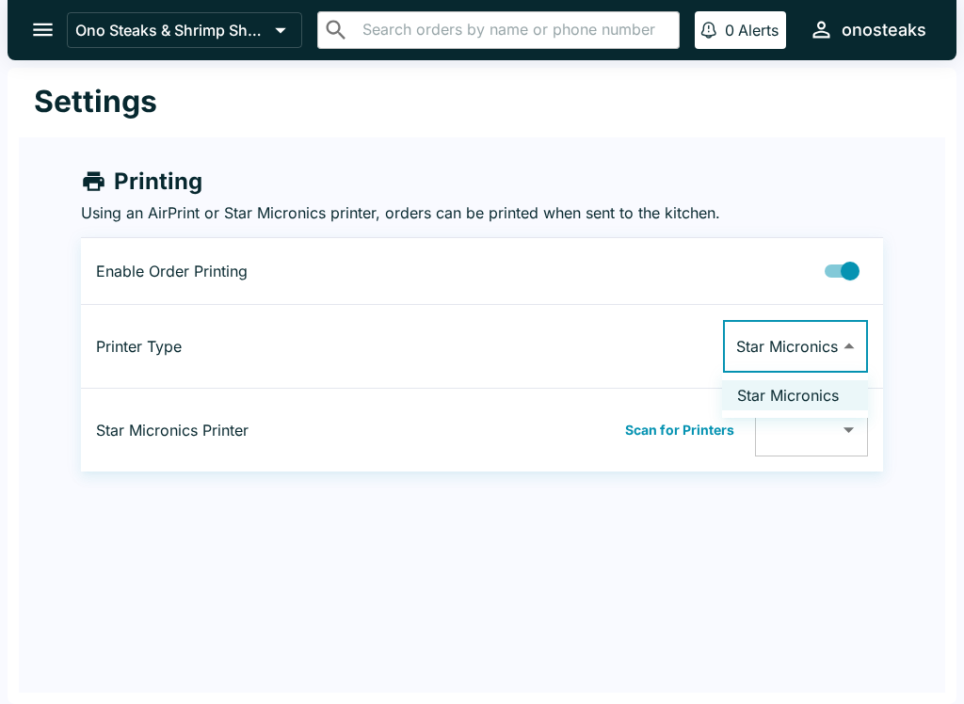
click at [821, 394] on li "Star Micronics" at bounding box center [795, 395] width 146 height 30
click at [677, 419] on button "Scan for Printers" at bounding box center [679, 430] width 120 height 28
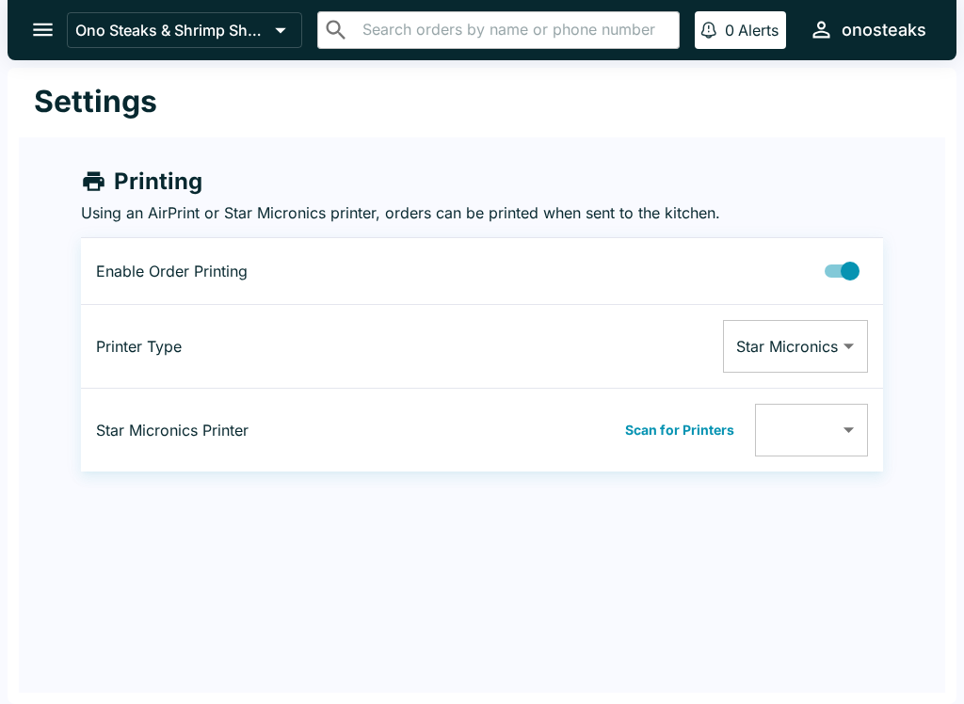
click at [852, 423] on body "Ono Steaks & Shrimp Shack ​ ​ 0 Alerts onosteaks Settings Printing Using an Air…" at bounding box center [482, 352] width 964 height 704
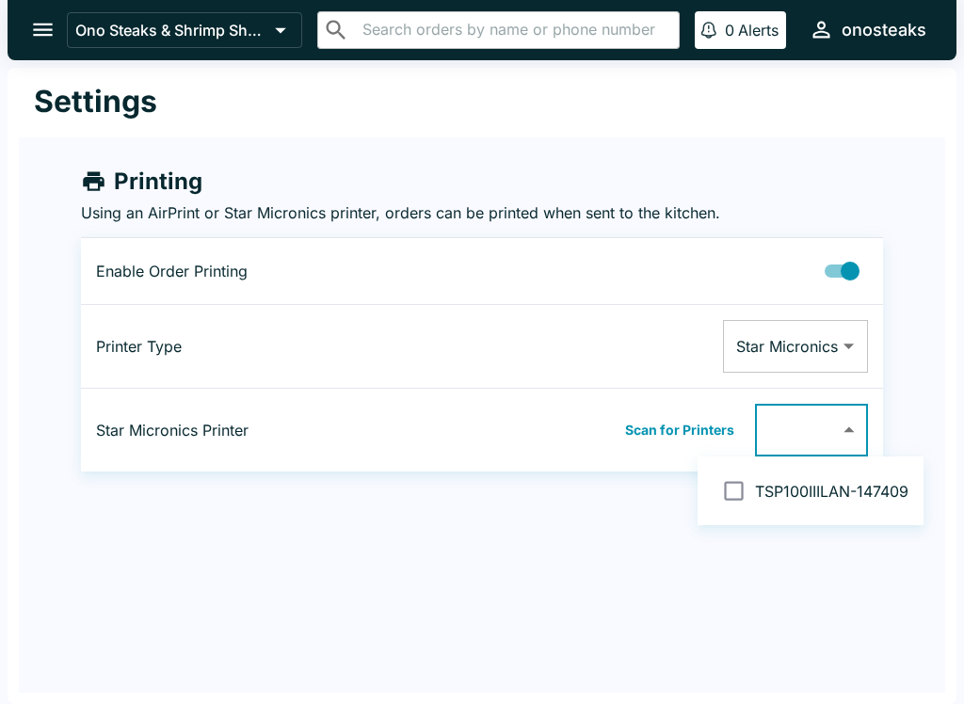
click at [755, 483] on input "checkbox" at bounding box center [733, 491] width 42 height 42
checkbox input "false"
type input "001162147409"
checkbox input "true"
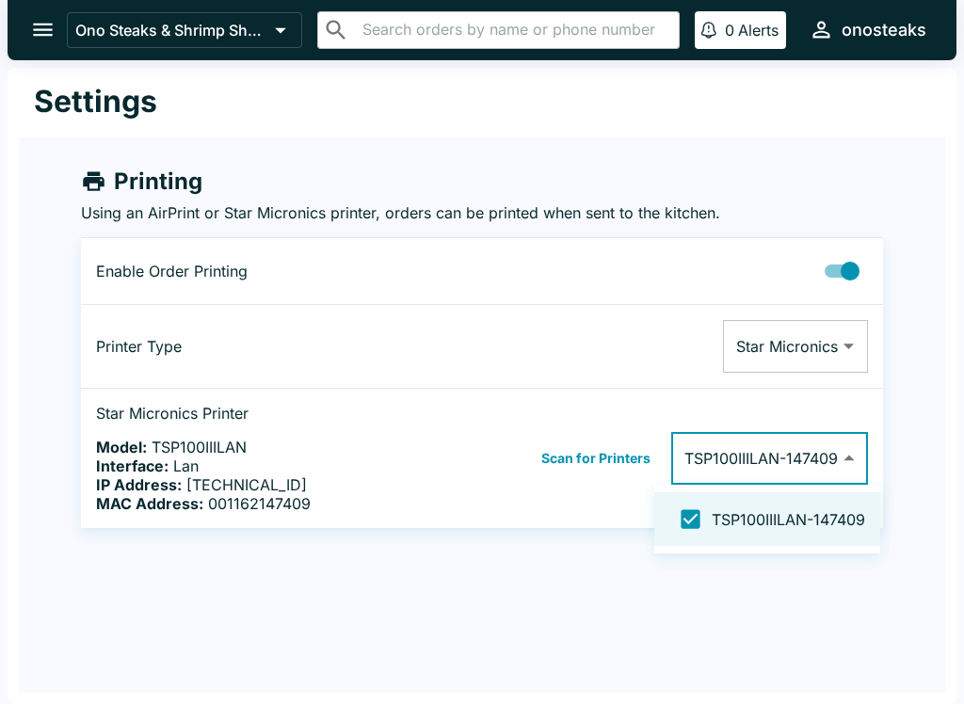
click at [650, 593] on div at bounding box center [482, 352] width 964 height 704
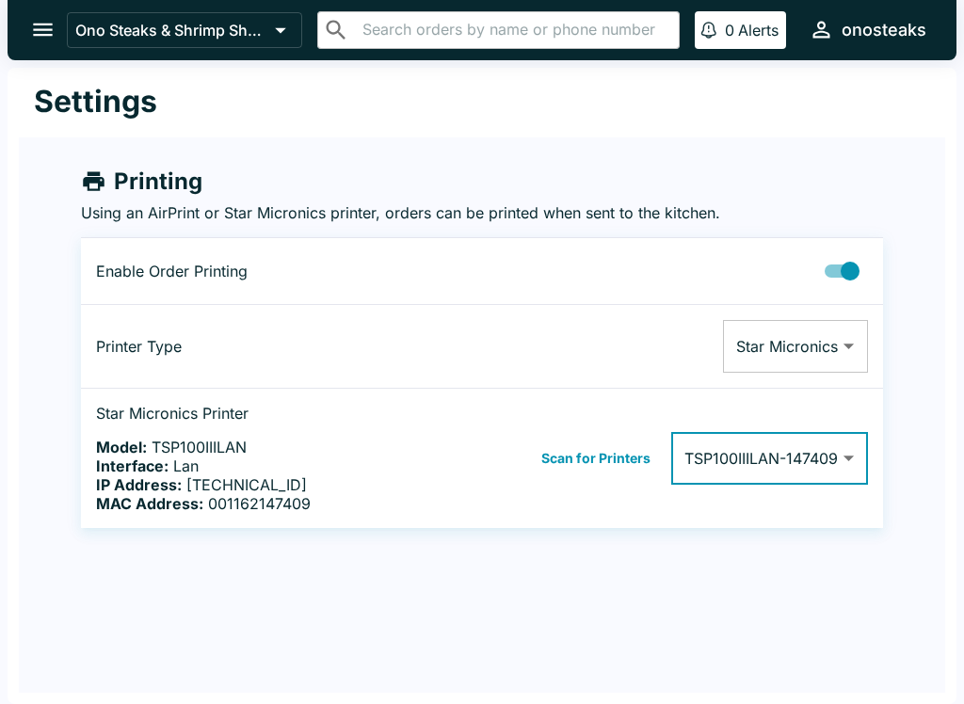
click at [42, 32] on icon "open drawer" at bounding box center [42, 29] width 25 height 25
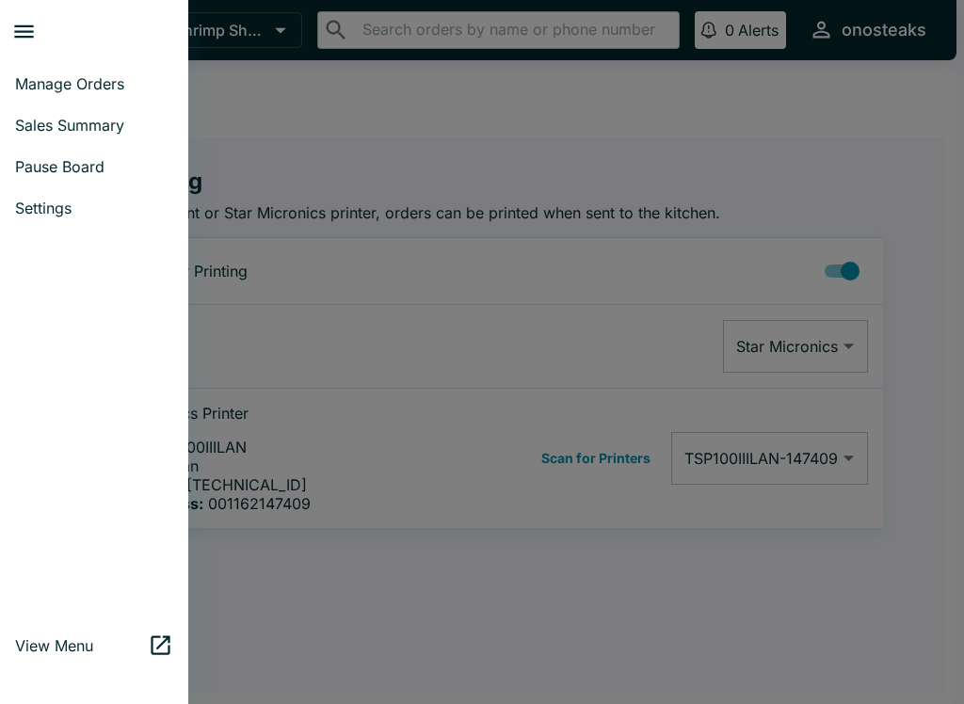
click at [437, 146] on div at bounding box center [482, 352] width 964 height 704
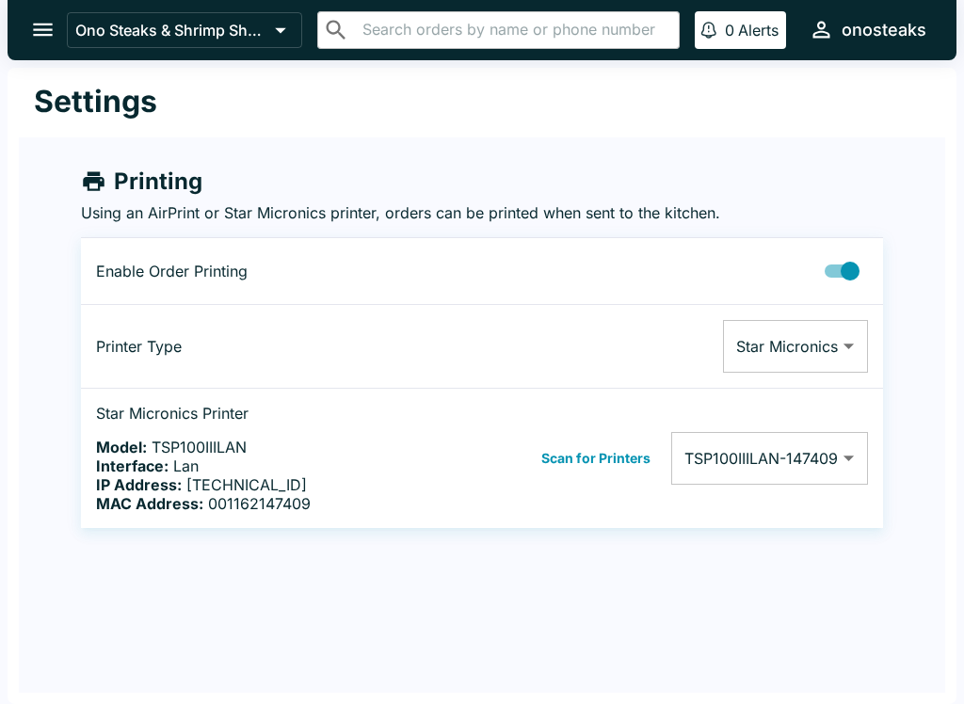
click at [44, 29] on icon "open drawer" at bounding box center [43, 30] width 20 height 13
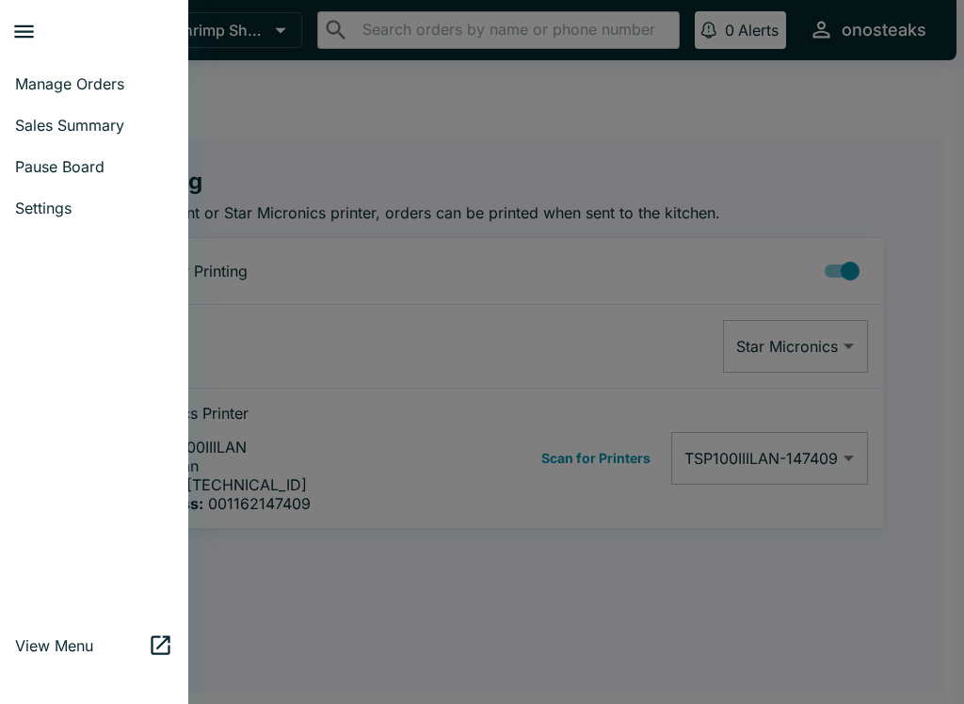
click at [96, 78] on span "Manage Orders" at bounding box center [94, 83] width 158 height 19
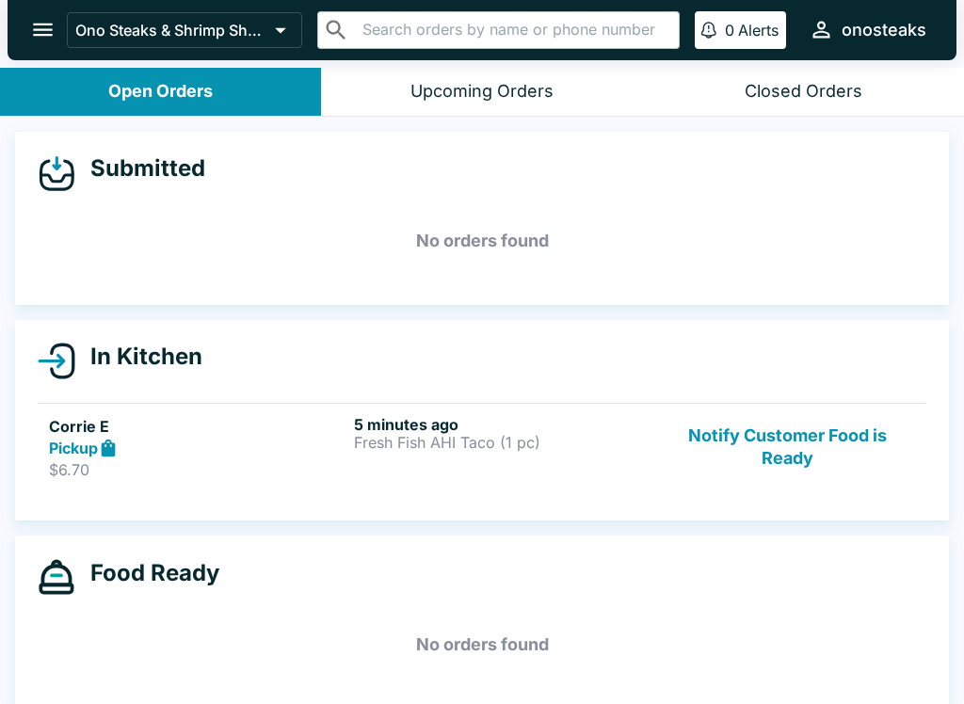
click at [40, 27] on icon "open drawer" at bounding box center [42, 29] width 25 height 25
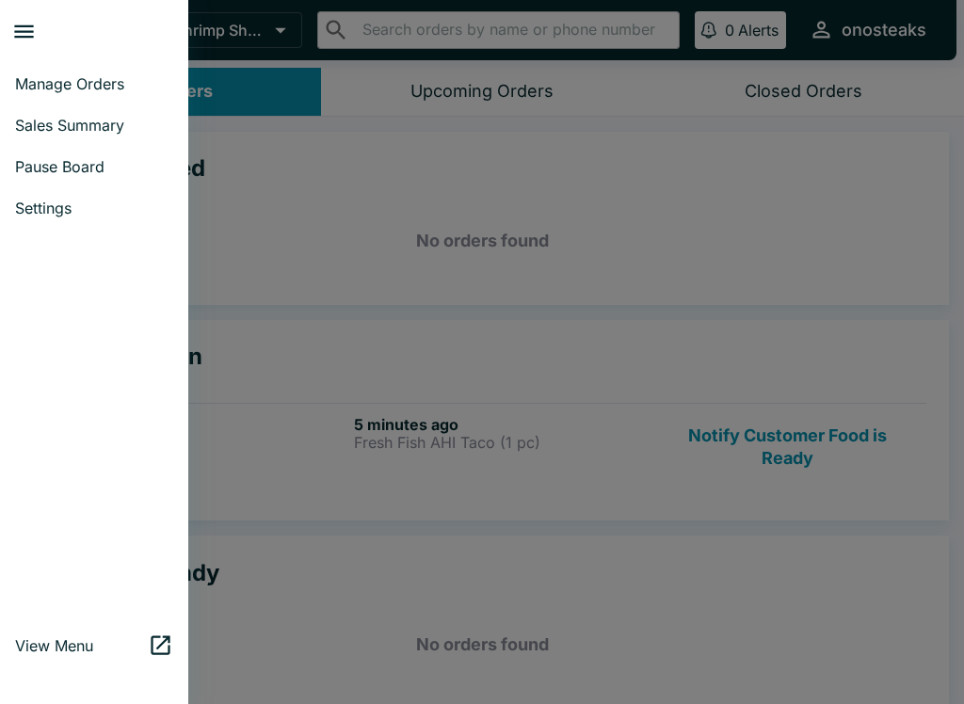
click at [58, 204] on span "Settings" at bounding box center [94, 208] width 158 height 19
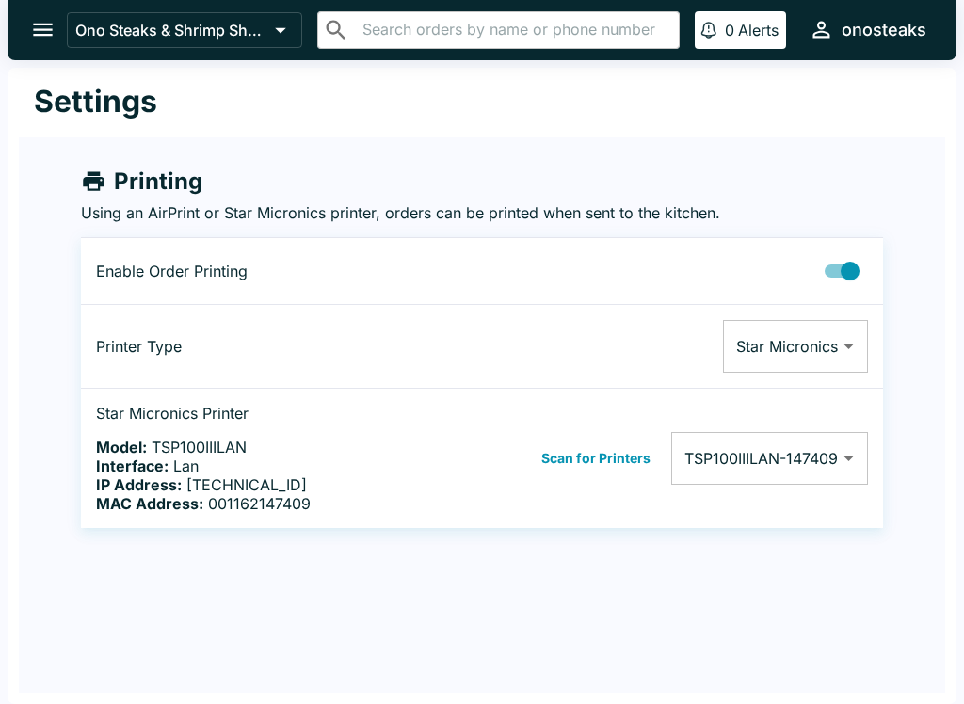
click at [749, 574] on div "Settings Printing Using an AirPrint or Star Micronics printer, orders can be pr…" at bounding box center [482, 386] width 949 height 636
click at [42, 18] on icon "open drawer" at bounding box center [42, 29] width 25 height 25
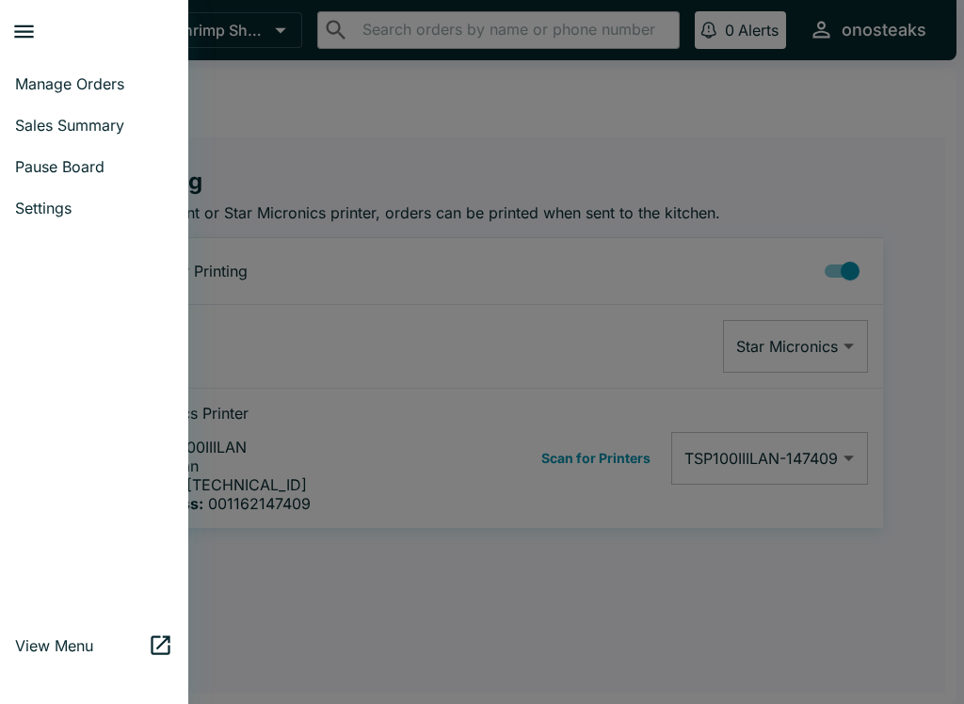
click at [82, 85] on span "Manage Orders" at bounding box center [94, 83] width 158 height 19
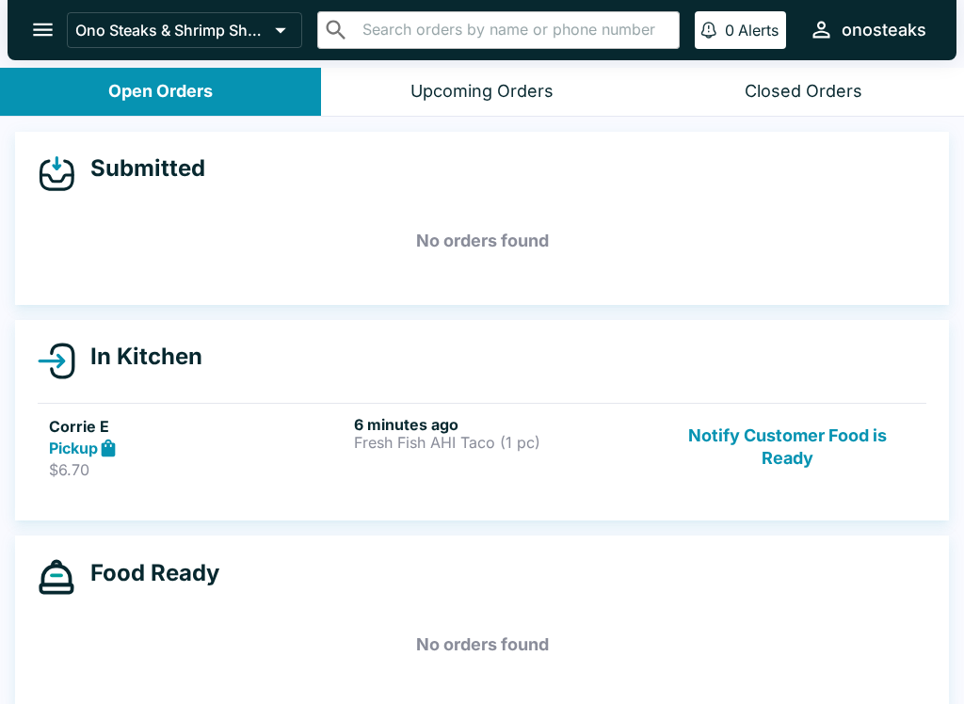
click at [151, 365] on h4 "In Kitchen" at bounding box center [138, 357] width 127 height 28
click at [72, 445] on strong "Pickup" at bounding box center [73, 448] width 49 height 19
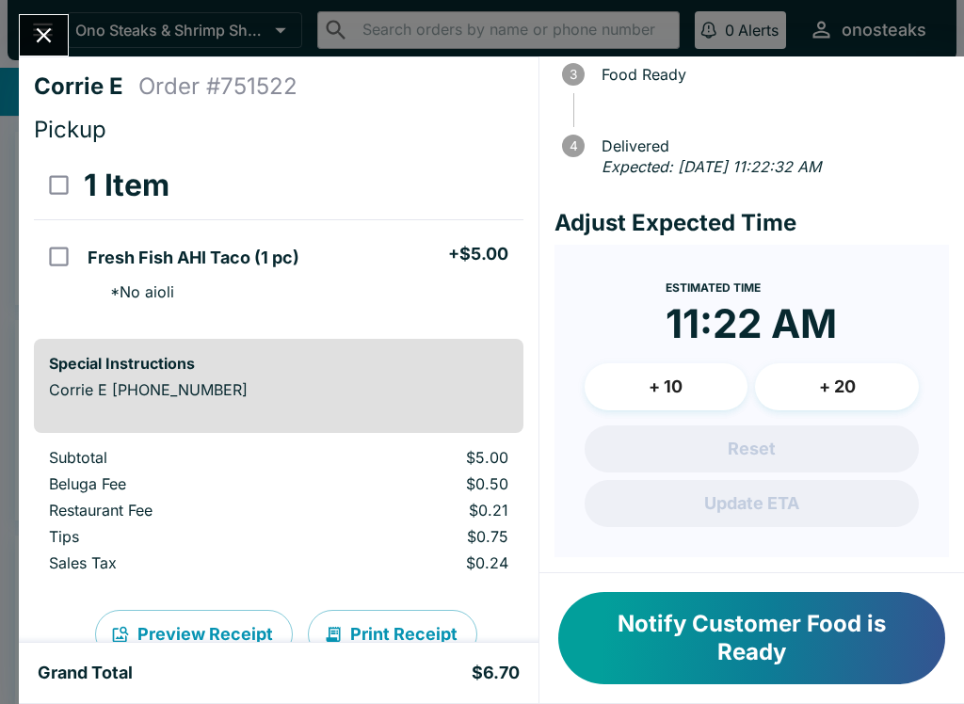
click at [59, 177] on input "select all" at bounding box center [59, 185] width 42 height 42
checkbox input "true"
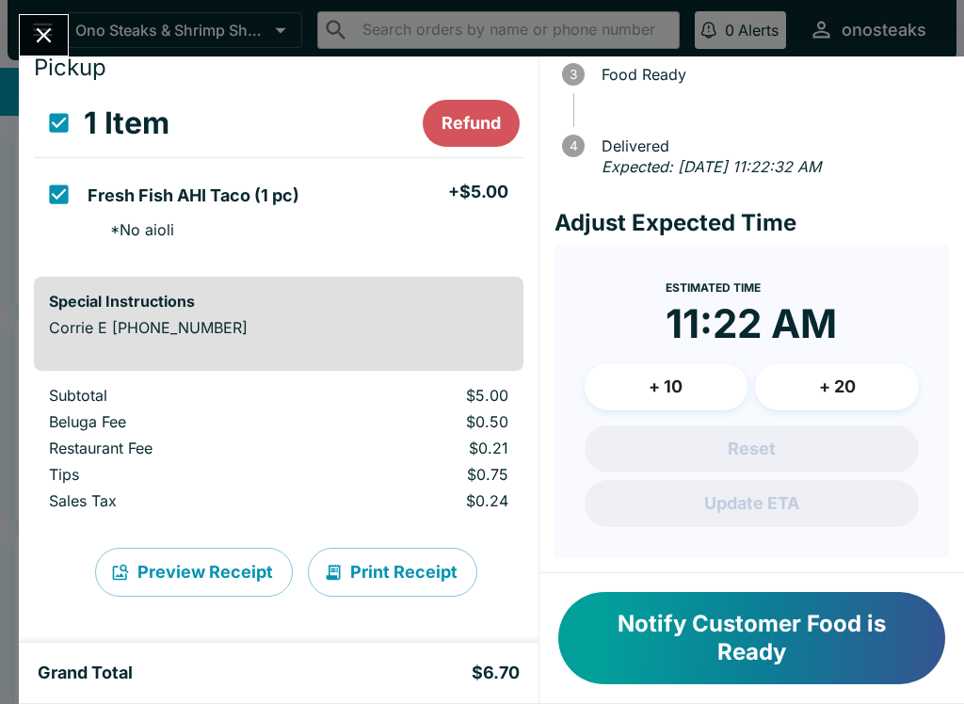
scroll to position [62, 0]
click at [402, 569] on button "Print Receipt" at bounding box center [392, 572] width 169 height 49
click at [40, 43] on icon "Close" at bounding box center [43, 35] width 25 height 25
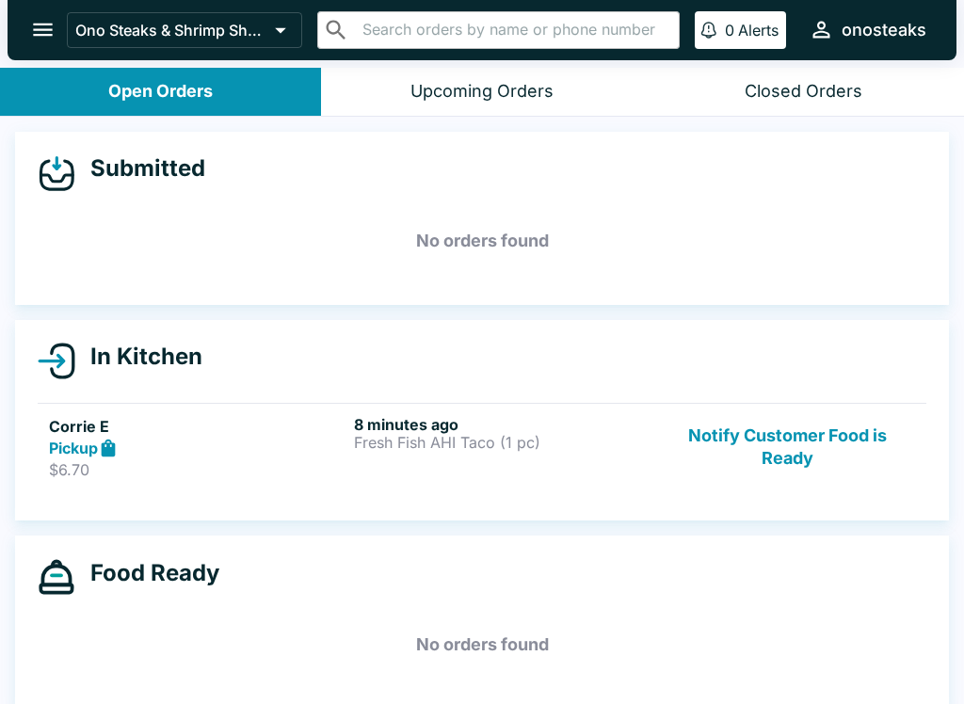
click at [96, 431] on h5 "Corrie E" at bounding box center [197, 426] width 297 height 23
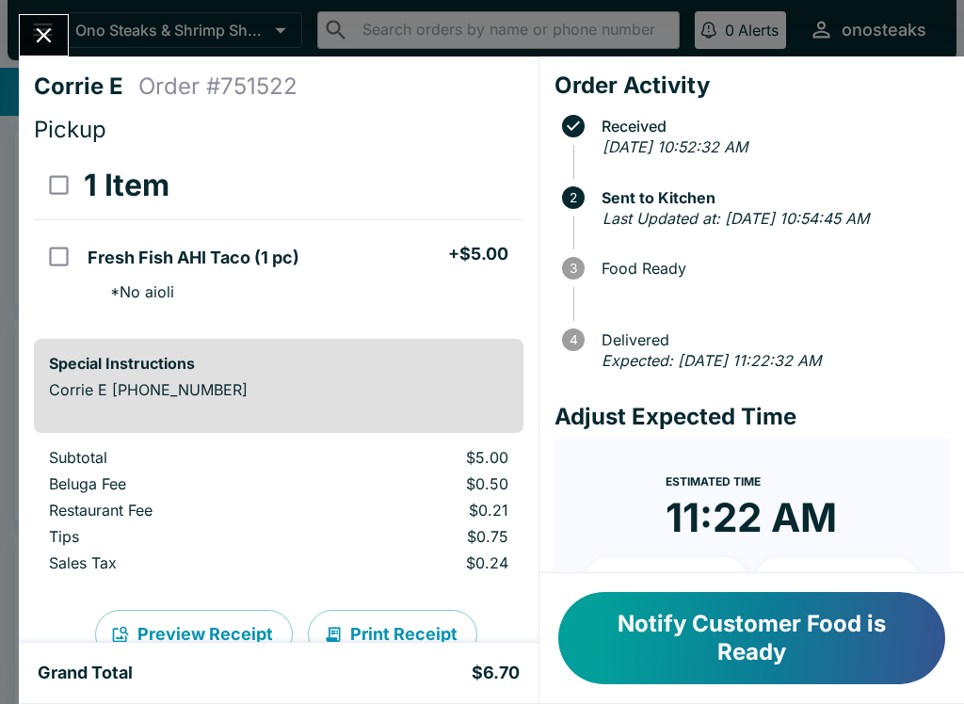
click at [800, 640] on button "Notify Customer Food is Ready" at bounding box center [751, 638] width 387 height 92
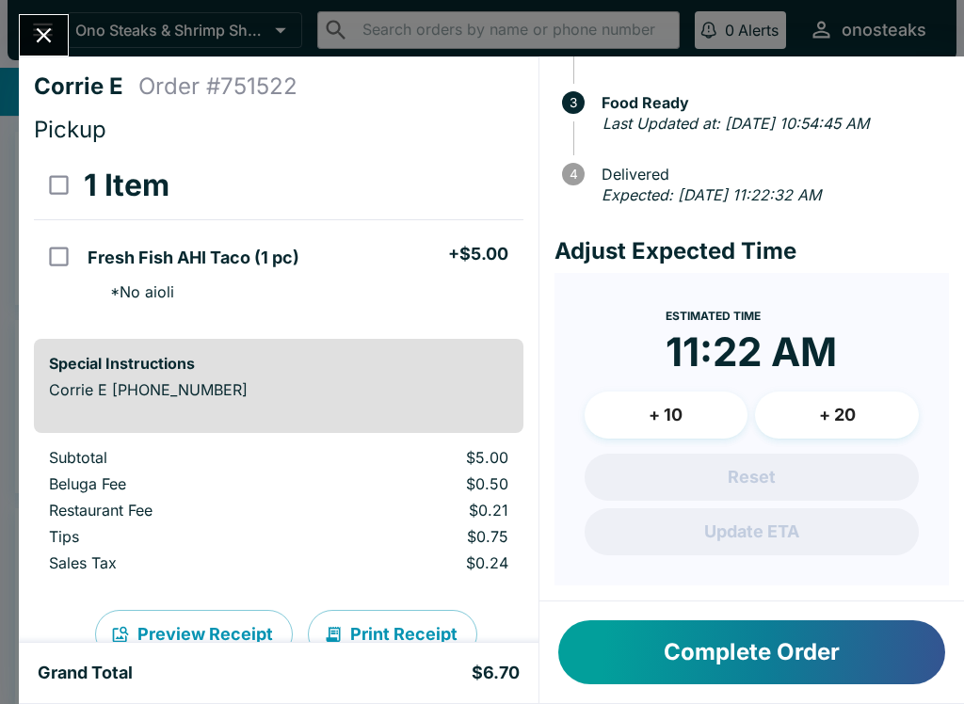
scroll to position [186, 0]
click at [748, 647] on button "Complete Order" at bounding box center [751, 652] width 387 height 64
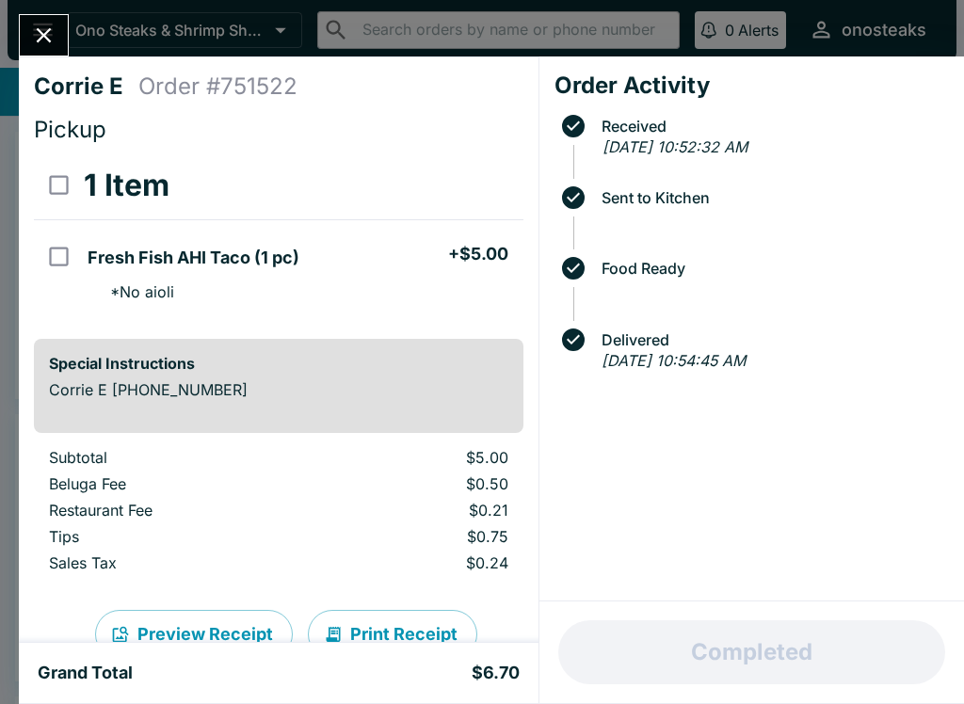
scroll to position [0, 0]
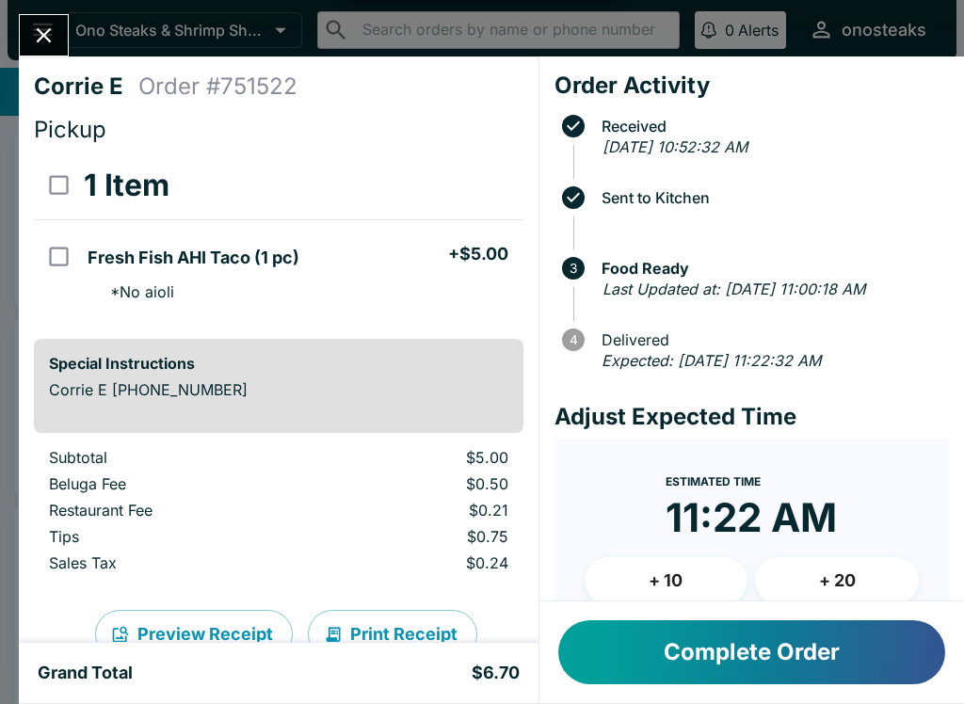
click at [45, 27] on icon "Close" at bounding box center [43, 35] width 25 height 25
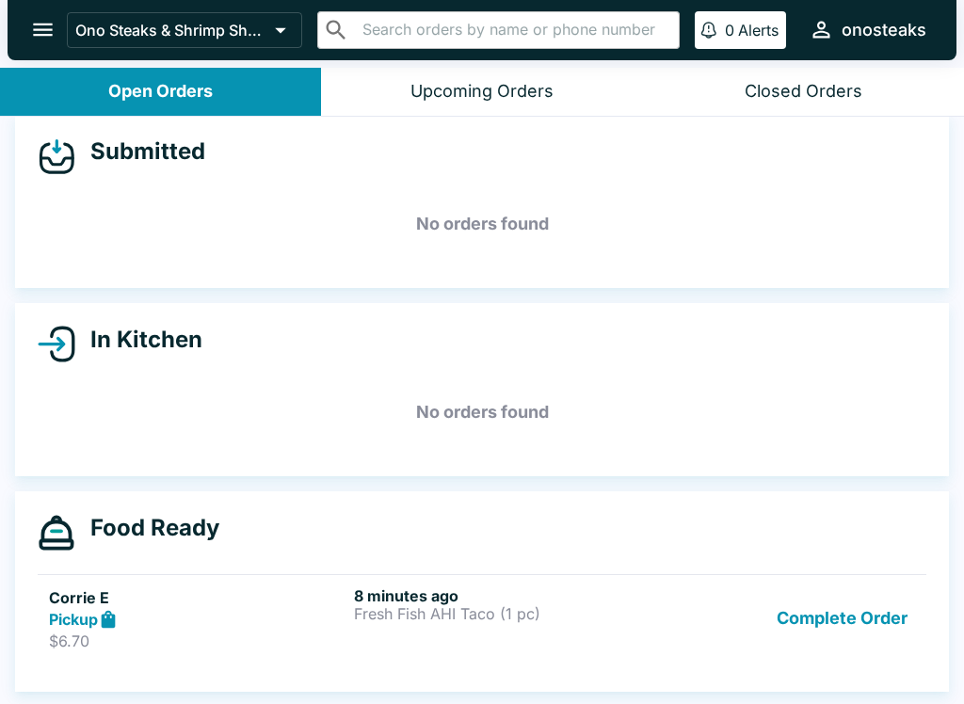
scroll to position [17, 0]
click at [866, 614] on button "Complete Order" at bounding box center [842, 618] width 146 height 65
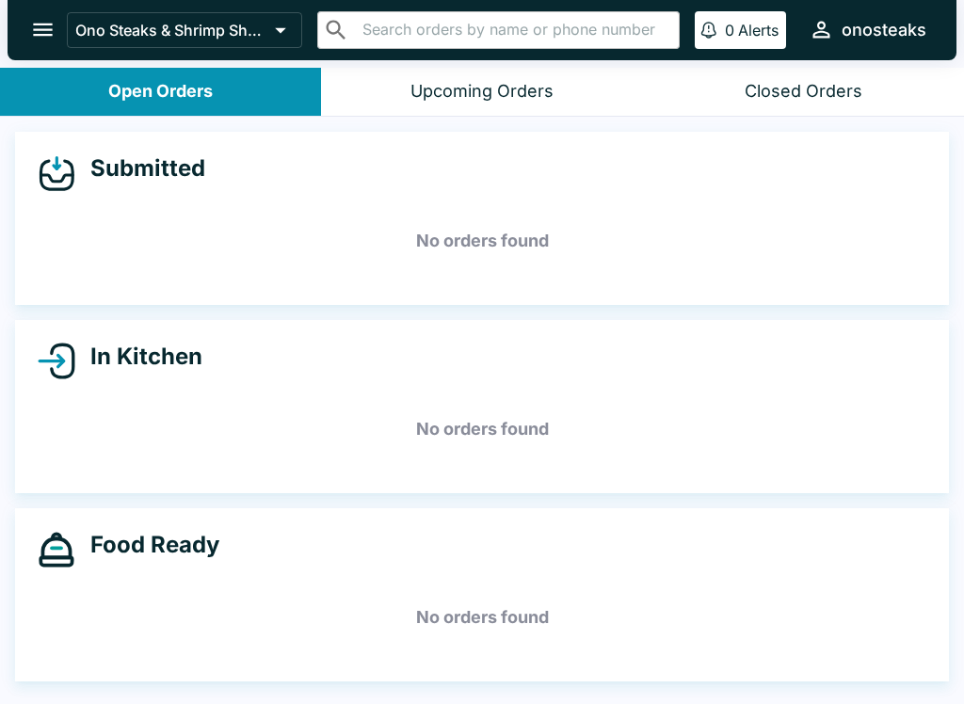
scroll to position [0, 0]
click at [821, 91] on div "Closed Orders" at bounding box center [803, 92] width 118 height 22
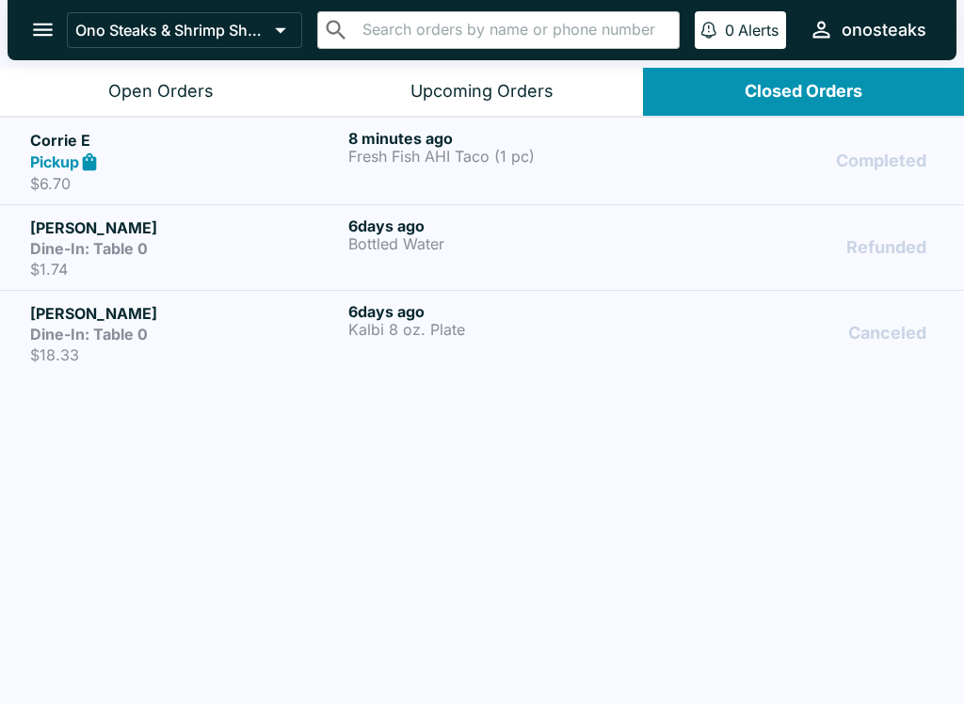
click at [194, 82] on div "Open Orders" at bounding box center [160, 92] width 105 height 22
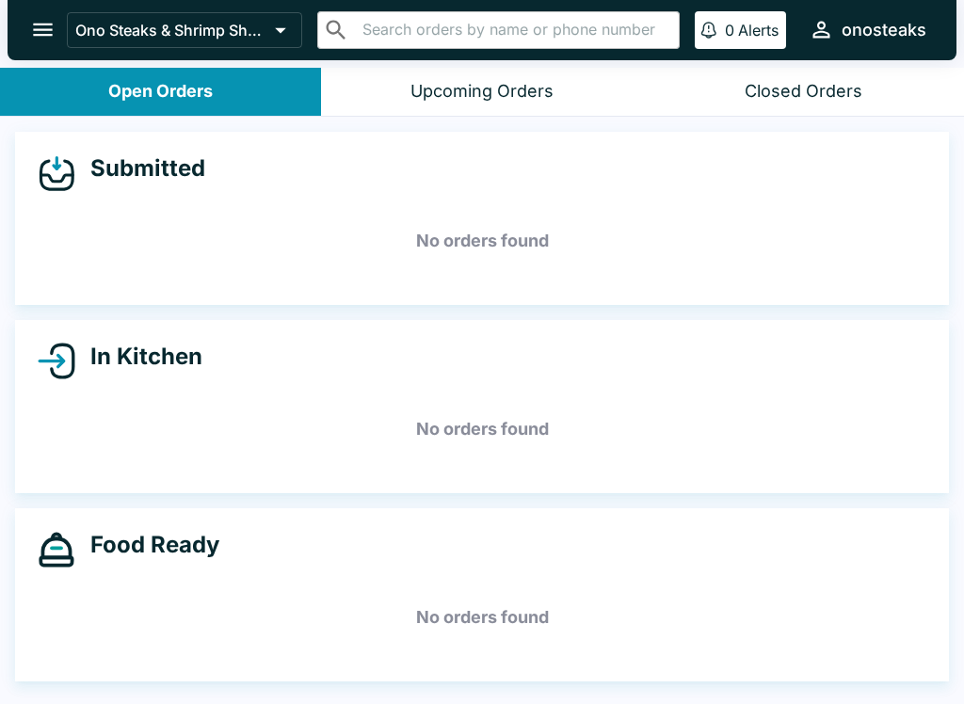
click at [824, 98] on div "Closed Orders" at bounding box center [803, 92] width 118 height 22
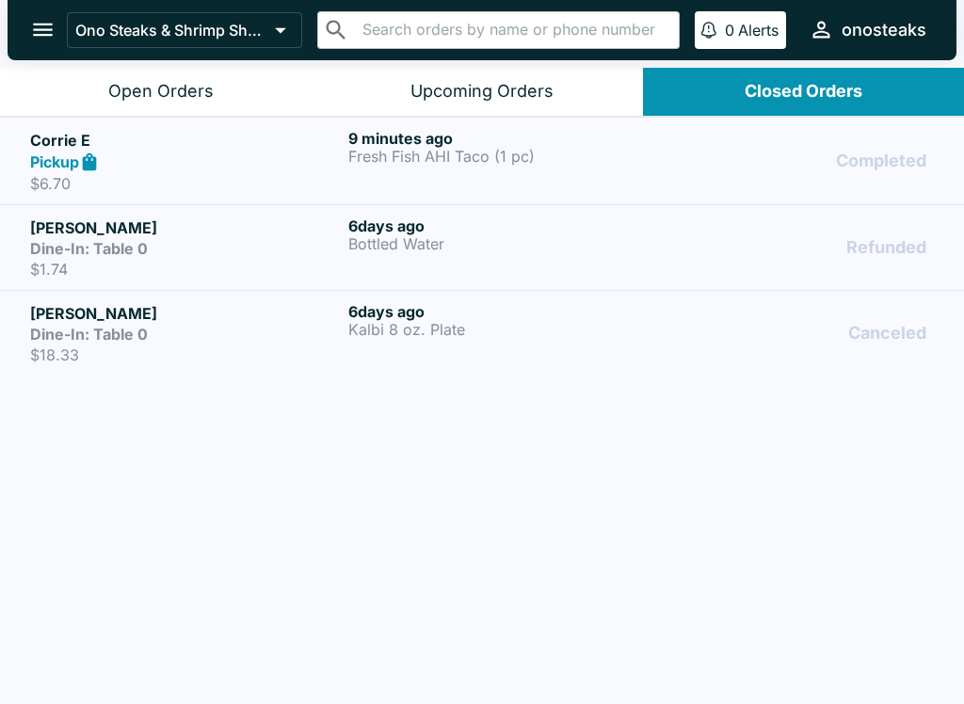
click at [171, 89] on div "Open Orders" at bounding box center [160, 92] width 105 height 22
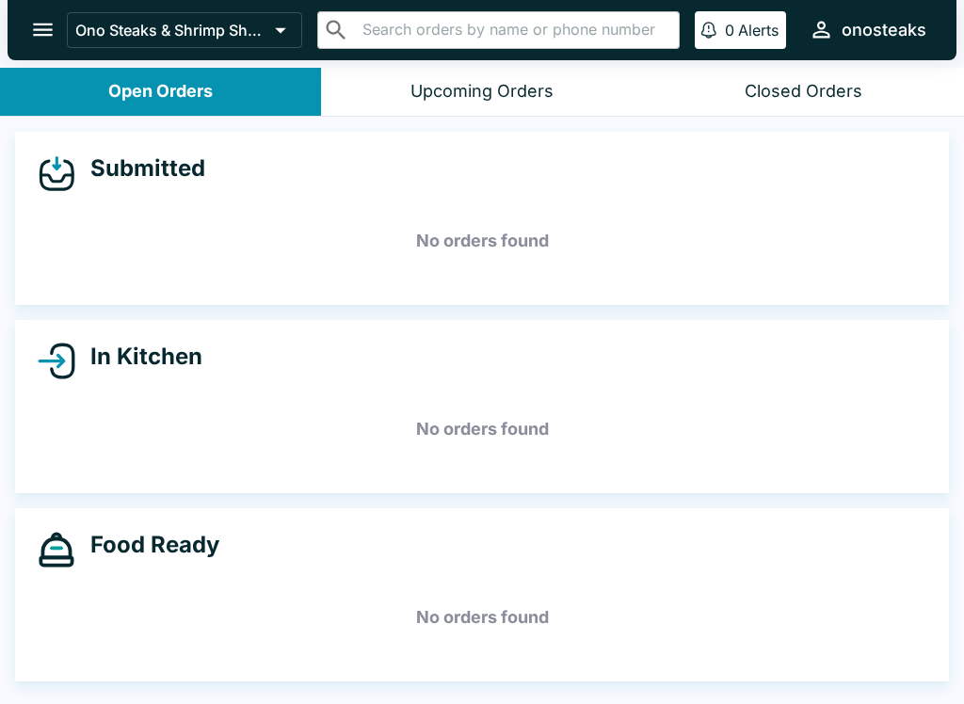
click at [805, 76] on button "Closed Orders" at bounding box center [803, 92] width 321 height 48
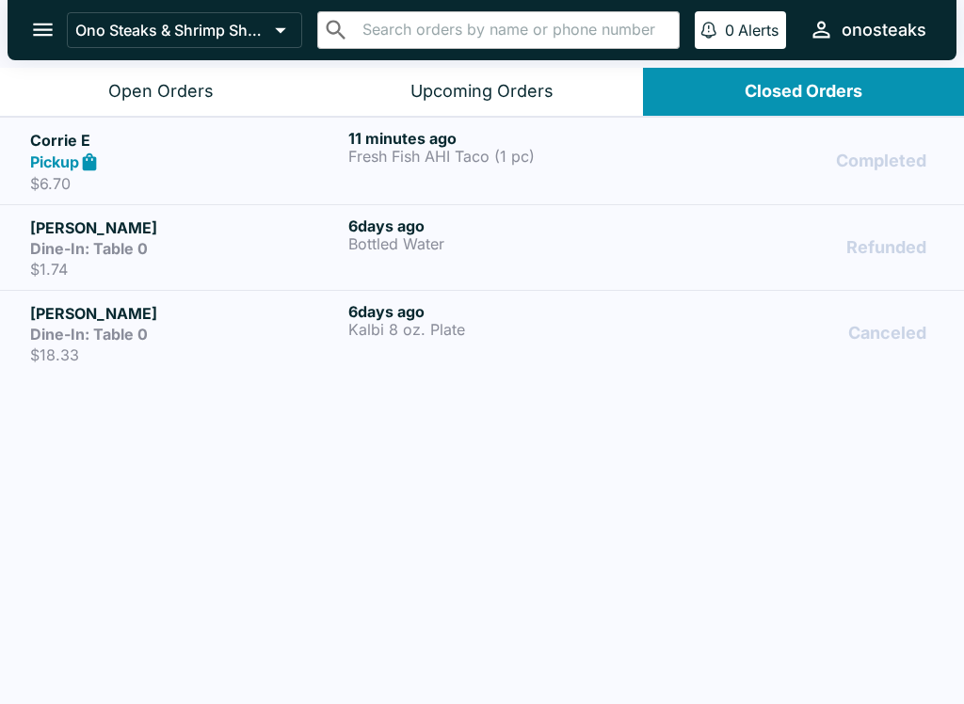
click at [415, 136] on h6 "11 minutes ago" at bounding box center [503, 138] width 311 height 19
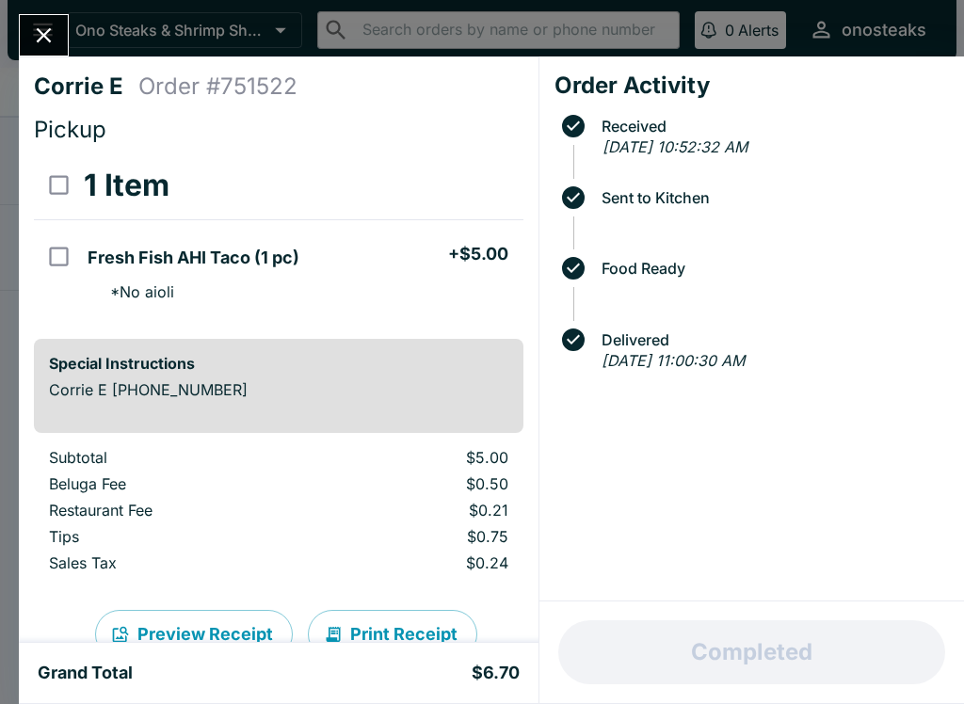
click at [68, 174] on input "select all" at bounding box center [59, 185] width 42 height 42
checkbox input "true"
click at [474, 162] on button "Refund" at bounding box center [471, 185] width 97 height 47
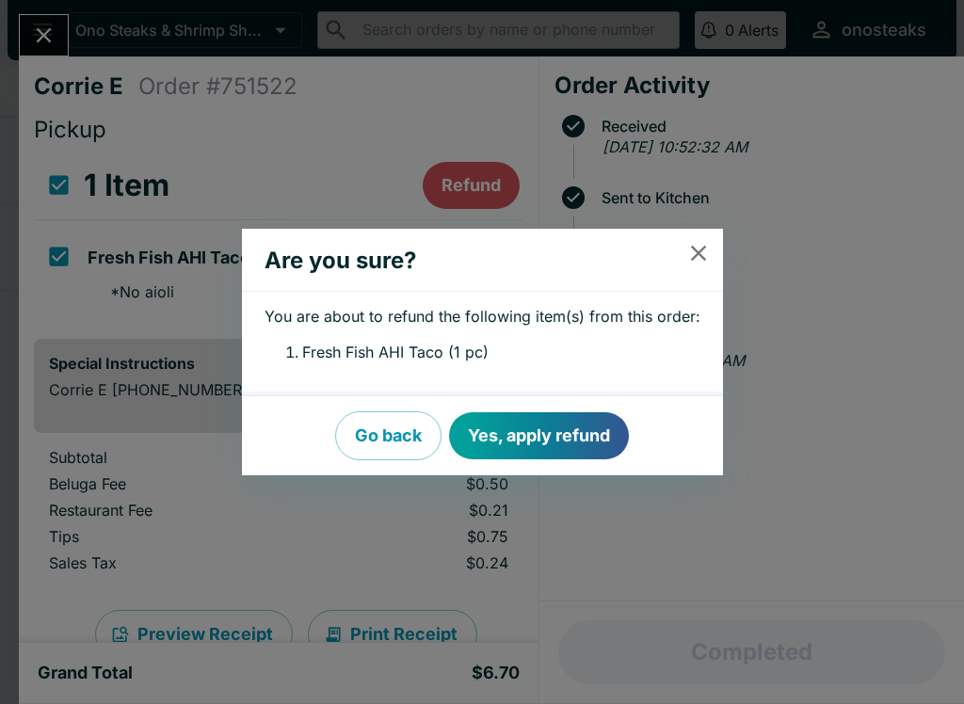
click at [704, 244] on icon "close" at bounding box center [697, 252] width 25 height 25
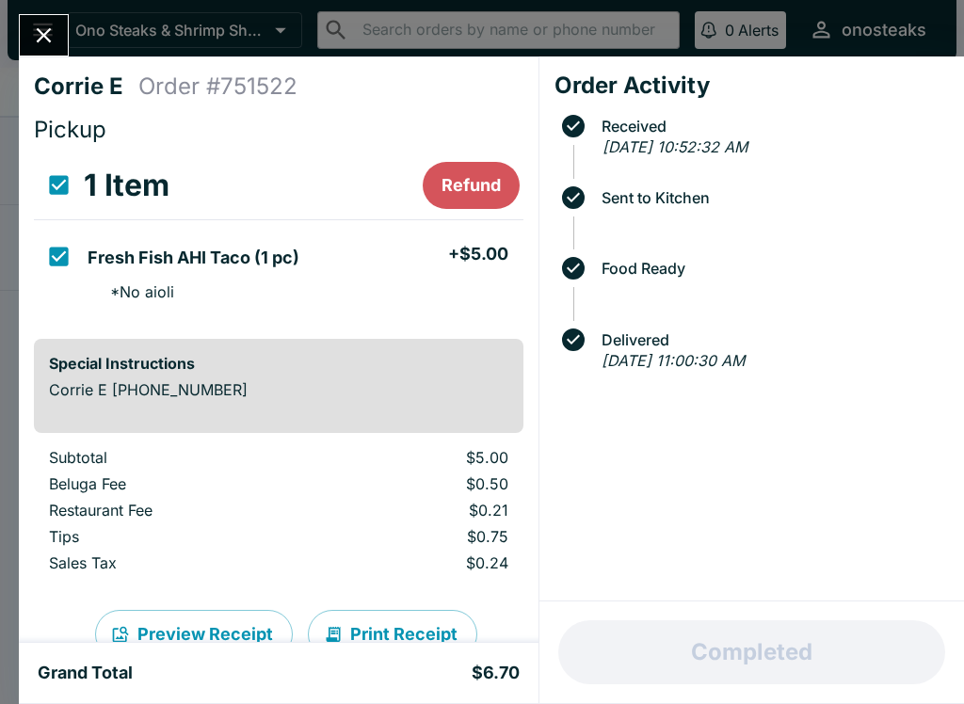
click at [40, 24] on icon "Close" at bounding box center [43, 35] width 25 height 25
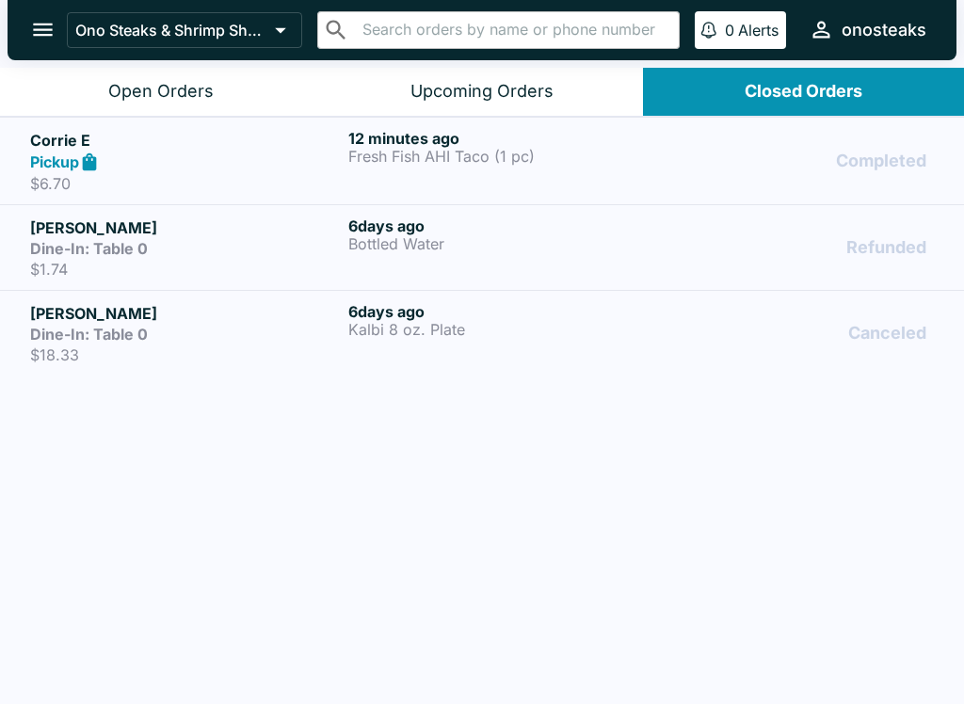
click at [161, 84] on div "Open Orders" at bounding box center [160, 92] width 105 height 22
